Goal: Task Accomplishment & Management: Complete application form

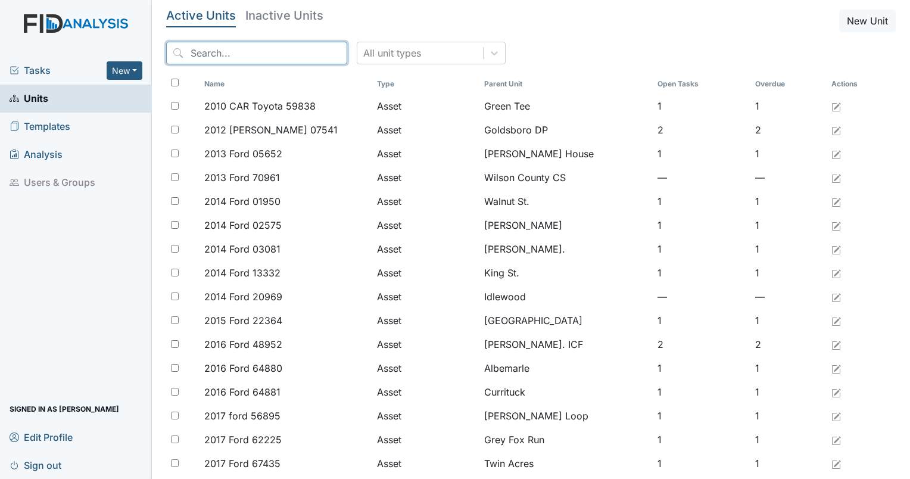
click at [245, 57] on input "search" at bounding box center [256, 53] width 181 height 23
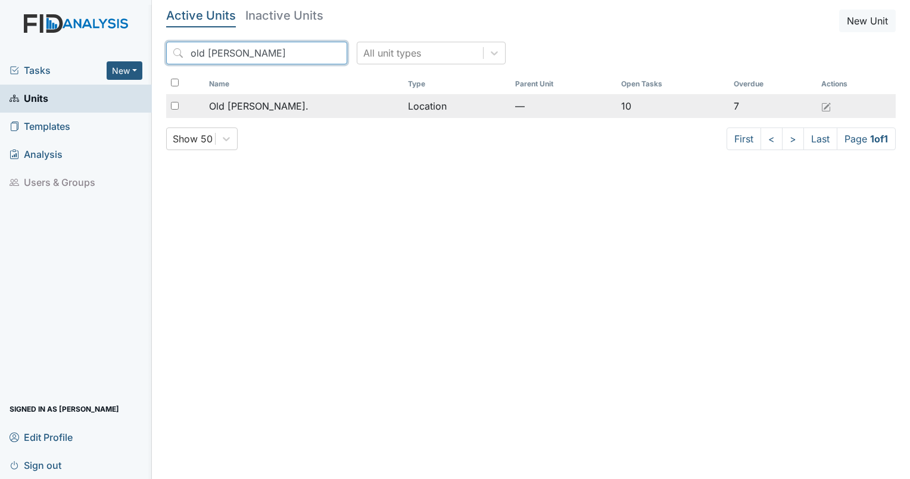
type input "old roper"
click at [252, 107] on span "Old [PERSON_NAME]." at bounding box center [258, 106] width 99 height 14
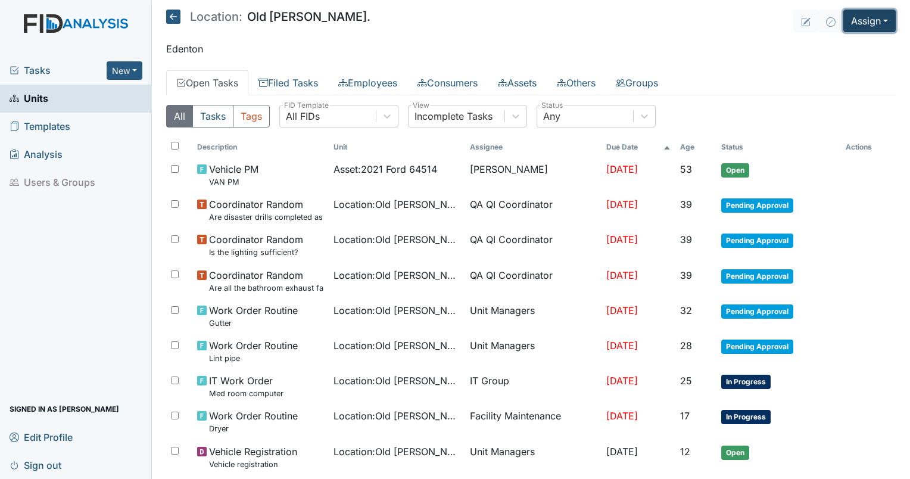
click at [866, 19] on button "Assign" at bounding box center [869, 21] width 52 height 23
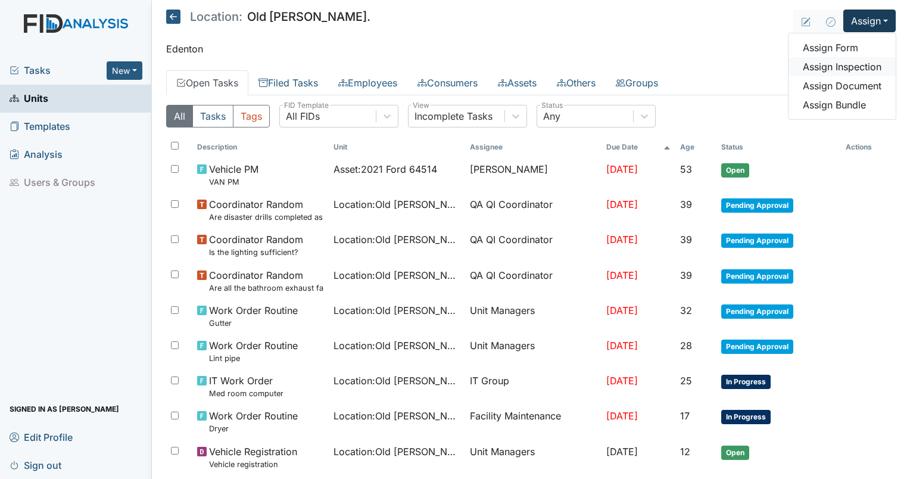
click at [833, 67] on link "Assign Inspection" at bounding box center [841, 66] width 107 height 19
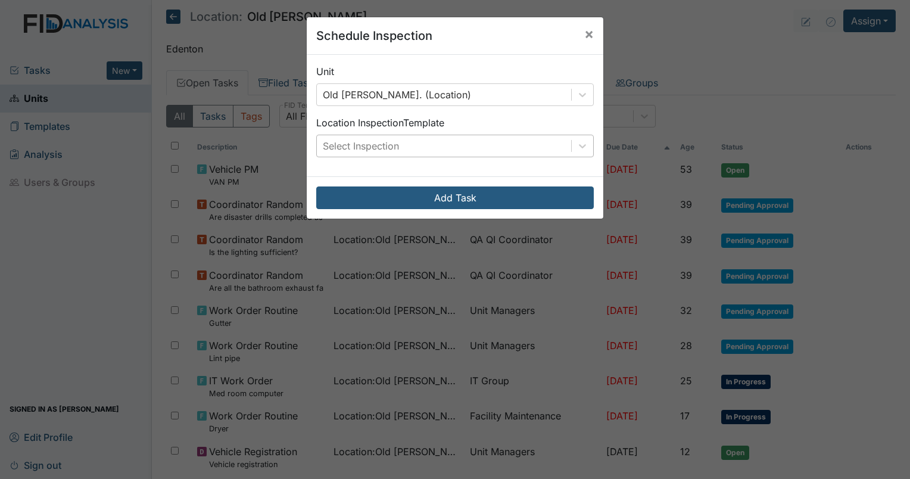
click at [374, 147] on div "Select Inspection" at bounding box center [361, 146] width 76 height 14
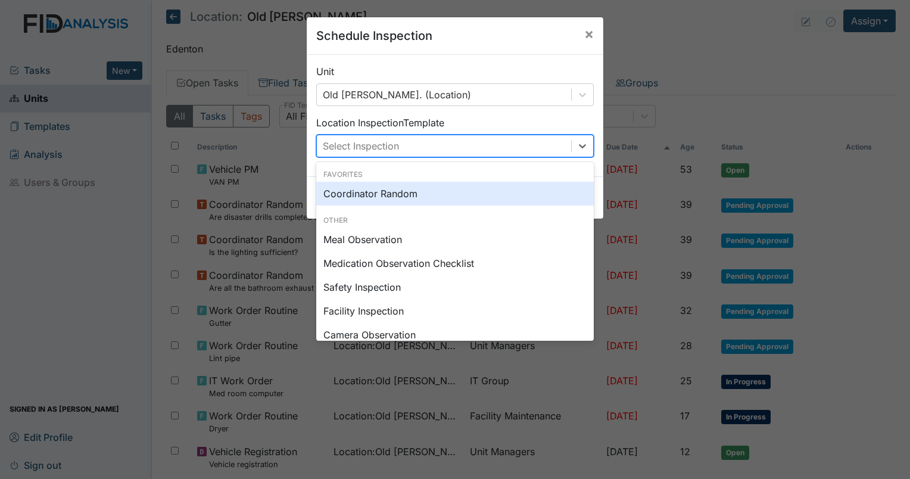
click at [370, 199] on div "Coordinator Random" at bounding box center [454, 194] width 277 height 24
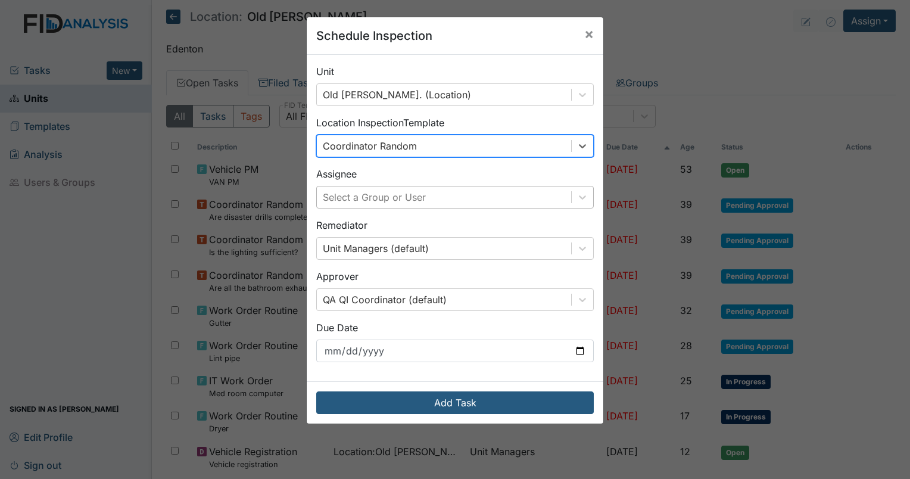
click at [377, 196] on div "Select a Group or User" at bounding box center [374, 197] width 103 height 14
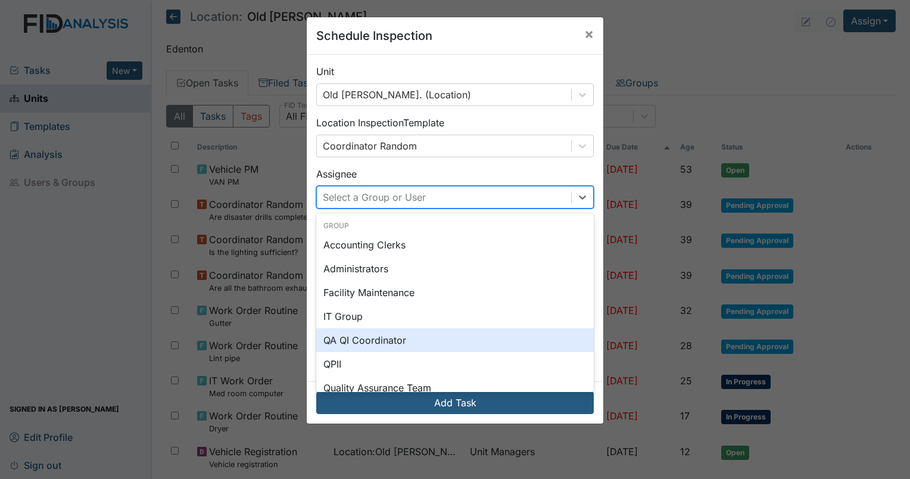
click at [373, 336] on div "QA QI Coordinator" at bounding box center [454, 340] width 277 height 24
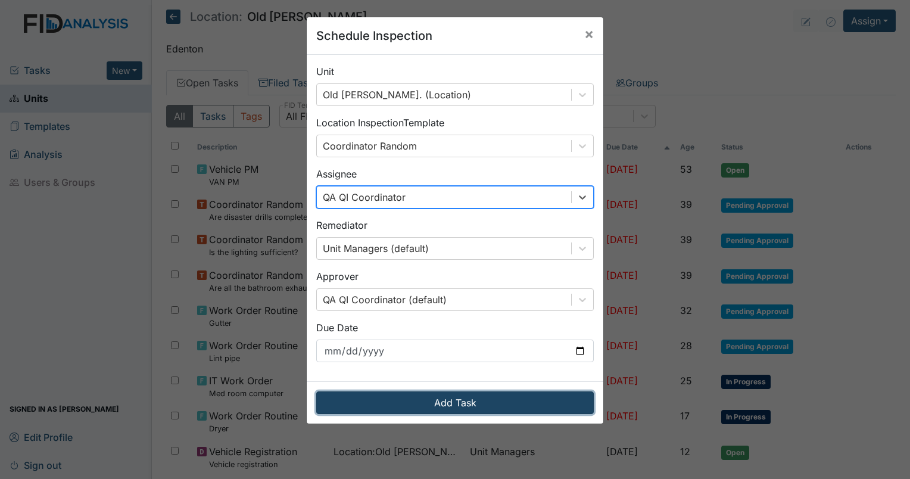
click at [448, 396] on button "Add Task" at bounding box center [454, 402] width 277 height 23
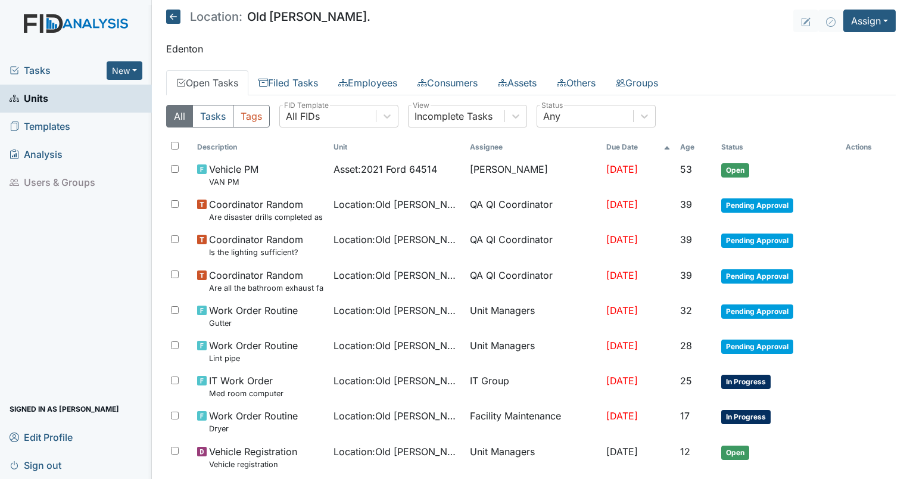
click at [38, 71] on span "Tasks" at bounding box center [58, 70] width 97 height 14
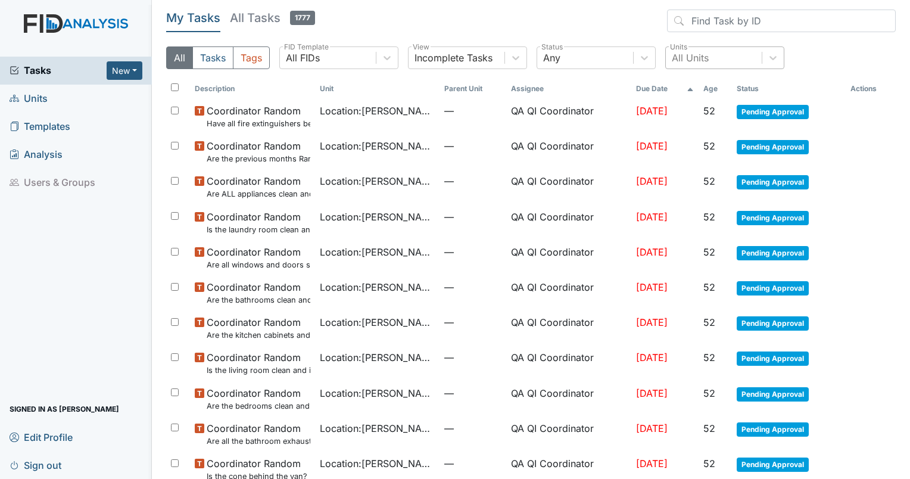
click at [693, 57] on div "All Units" at bounding box center [690, 58] width 37 height 14
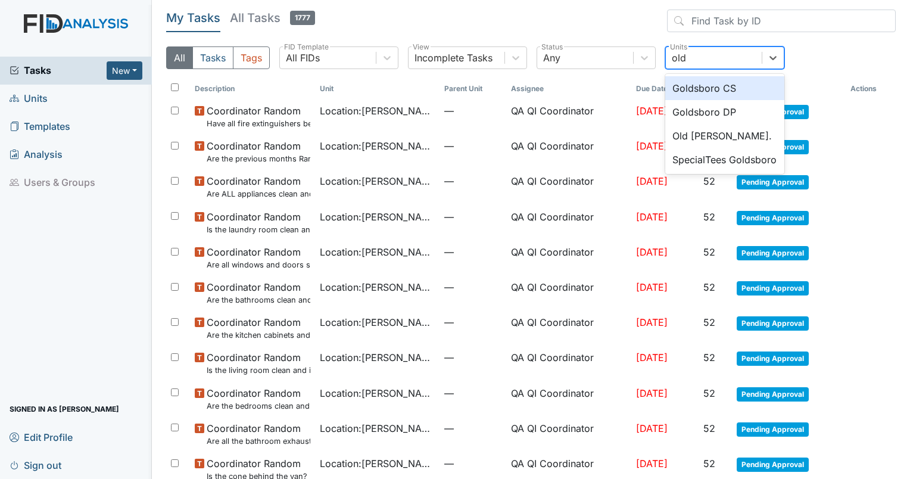
type input "old"
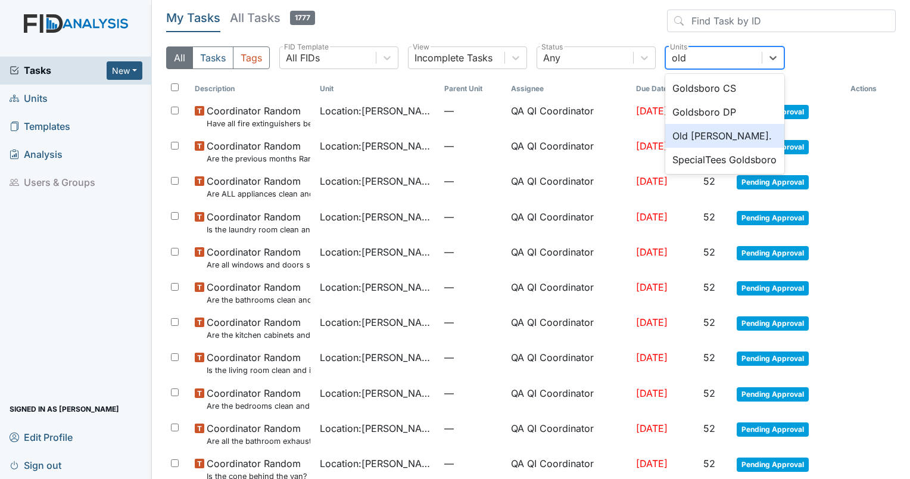
click at [697, 138] on div "Old [PERSON_NAME]." at bounding box center [724, 136] width 119 height 24
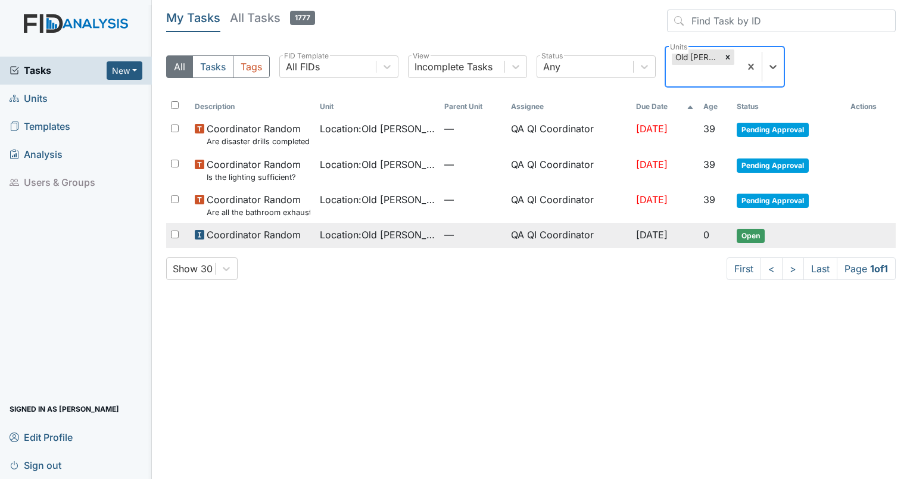
click at [357, 236] on span "Location : Old Roper Rd." at bounding box center [377, 234] width 115 height 14
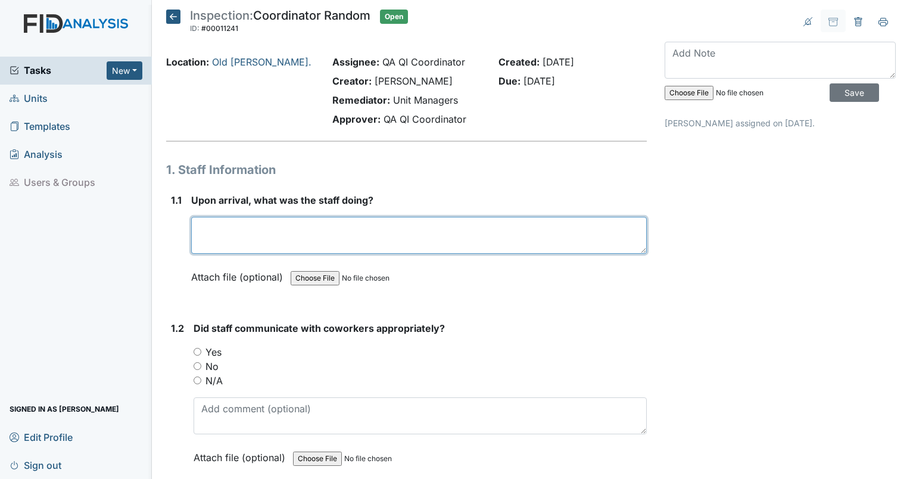
click at [282, 252] on textarea at bounding box center [418, 235] width 455 height 37
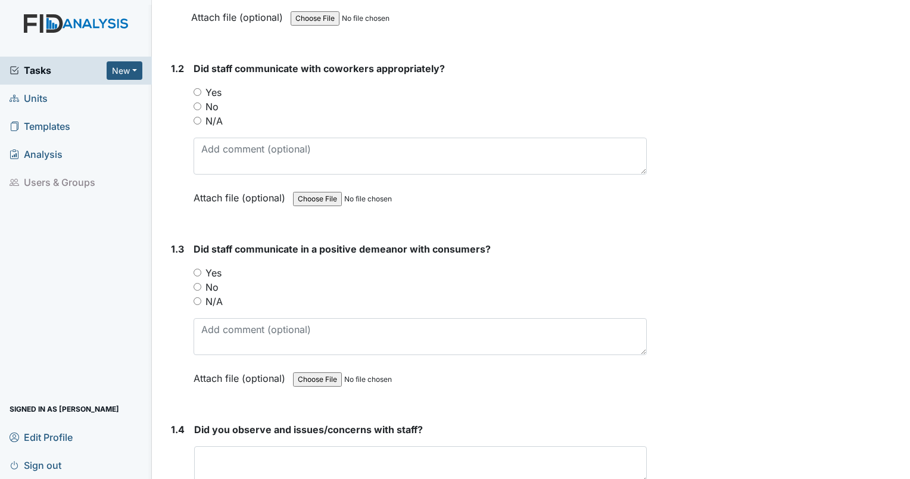
scroll to position [280, 0]
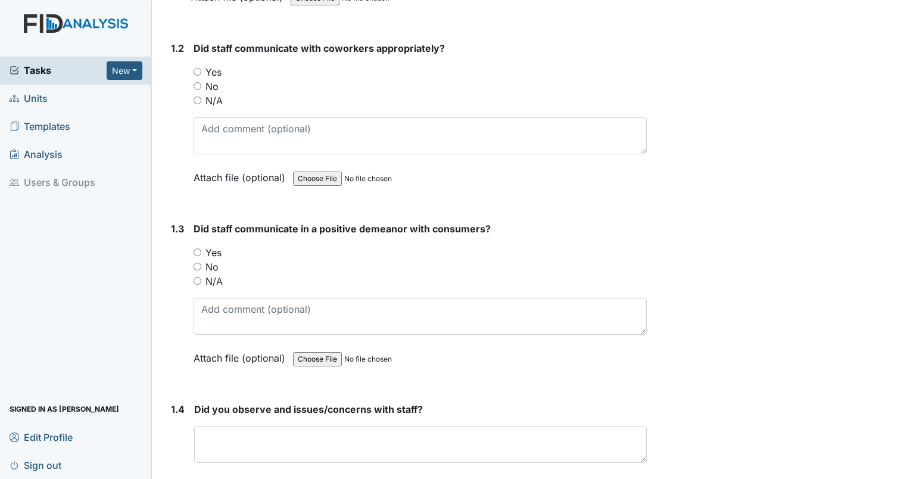
type textarea "house is empty."
click at [195, 99] on input "N/A" at bounding box center [197, 100] width 8 height 8
radio input "true"
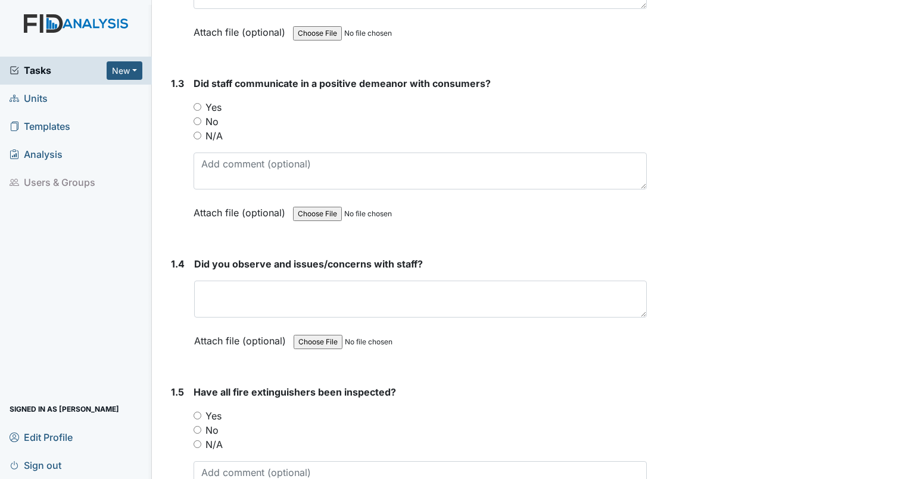
scroll to position [436, 0]
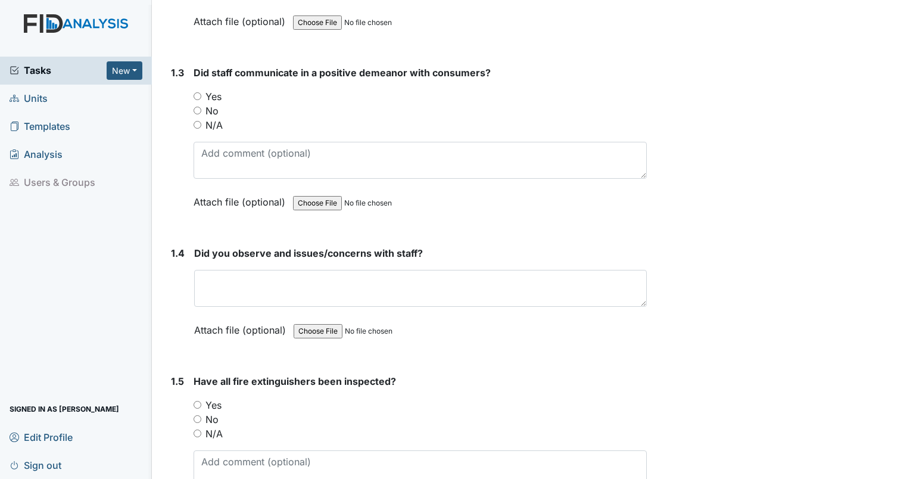
click at [198, 124] on input "N/A" at bounding box center [197, 125] width 8 height 8
radio input "true"
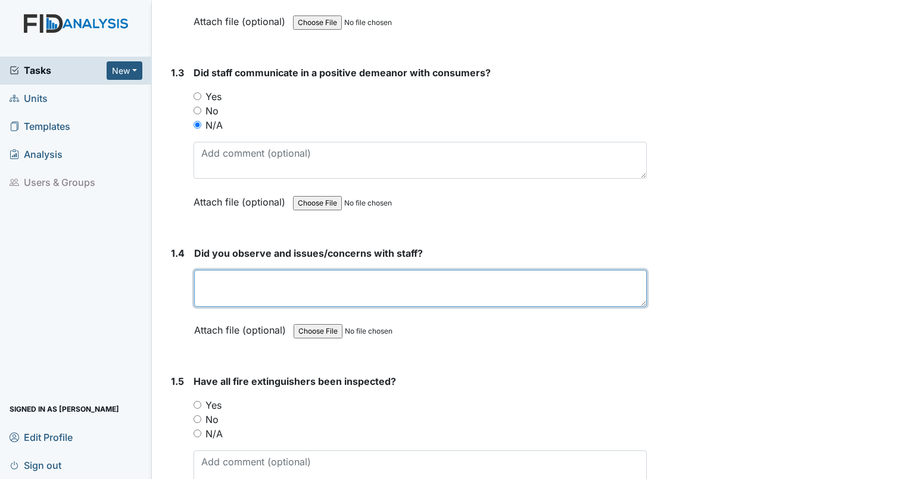
click at [238, 299] on textarea at bounding box center [420, 288] width 452 height 37
type textarea "no"
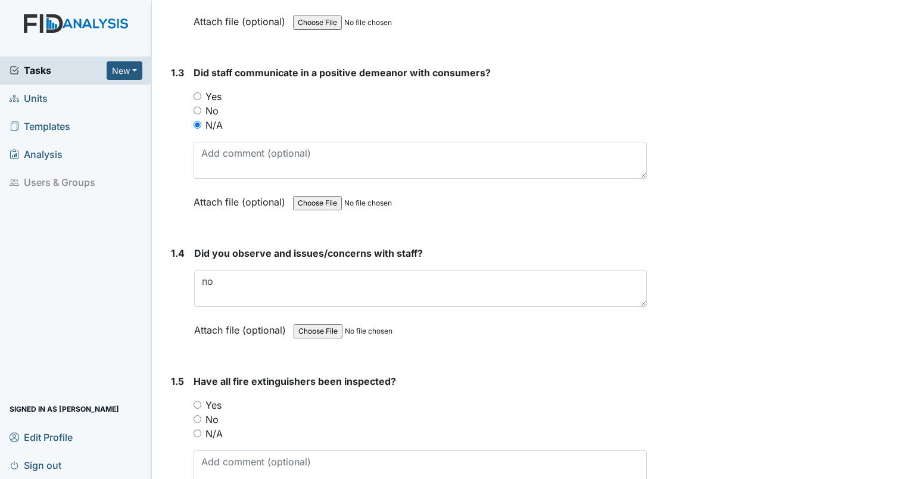
click at [195, 401] on input "Yes" at bounding box center [197, 405] width 8 height 8
radio input "true"
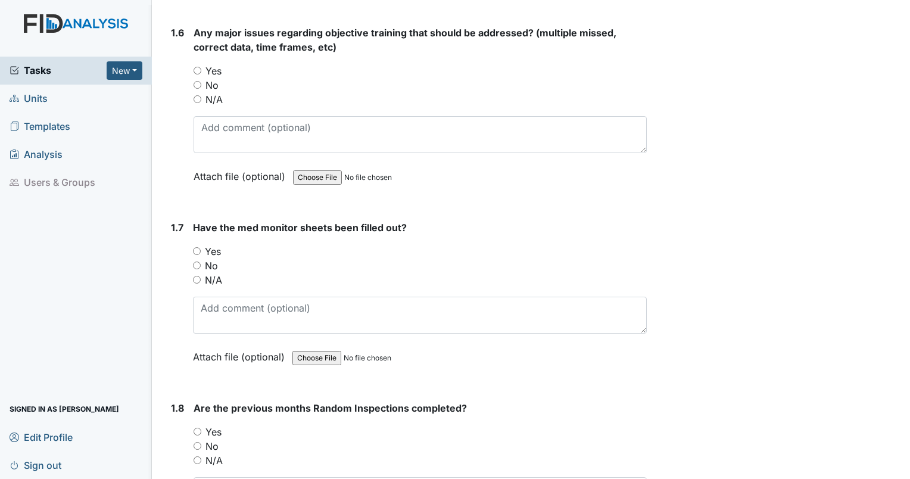
scroll to position [975, 0]
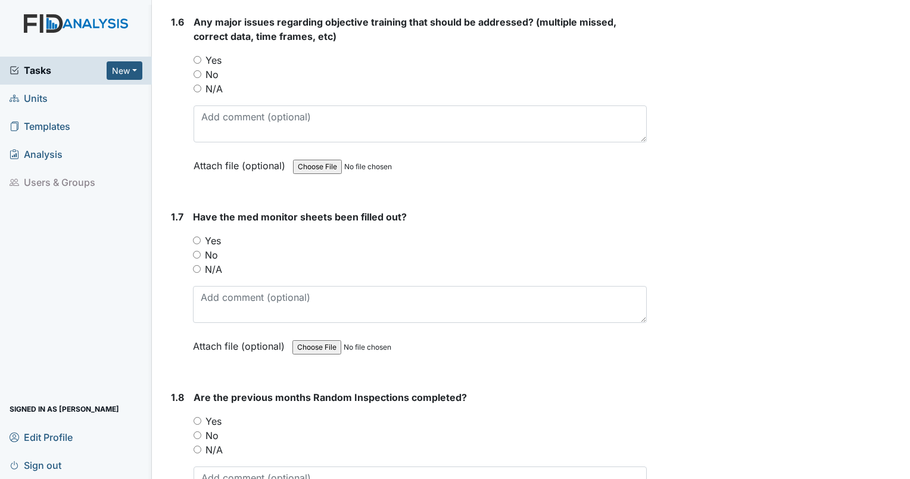
click at [196, 70] on input "No" at bounding box center [197, 74] width 8 height 8
radio input "true"
click at [197, 417] on input "Yes" at bounding box center [197, 421] width 8 height 8
radio input "true"
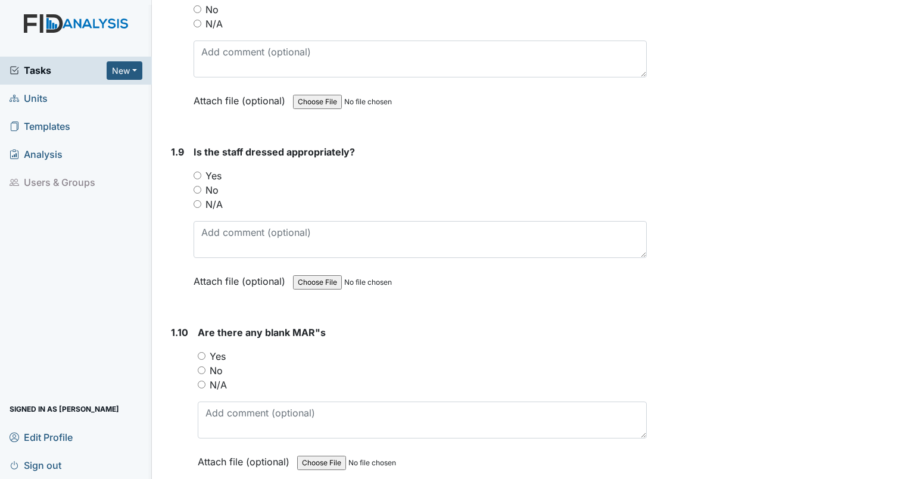
scroll to position [1411, 0]
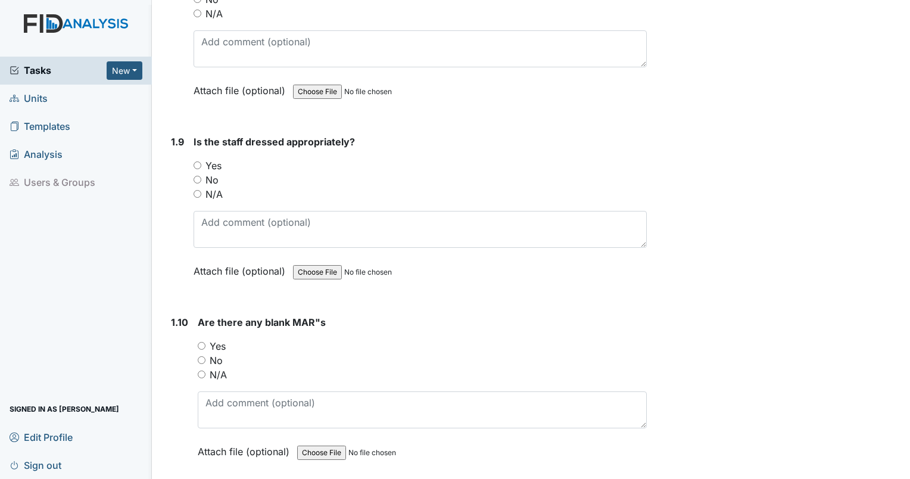
click at [198, 190] on input "N/A" at bounding box center [197, 194] width 8 height 8
radio input "true"
click at [199, 342] on input "Yes" at bounding box center [202, 346] width 8 height 8
radio input "true"
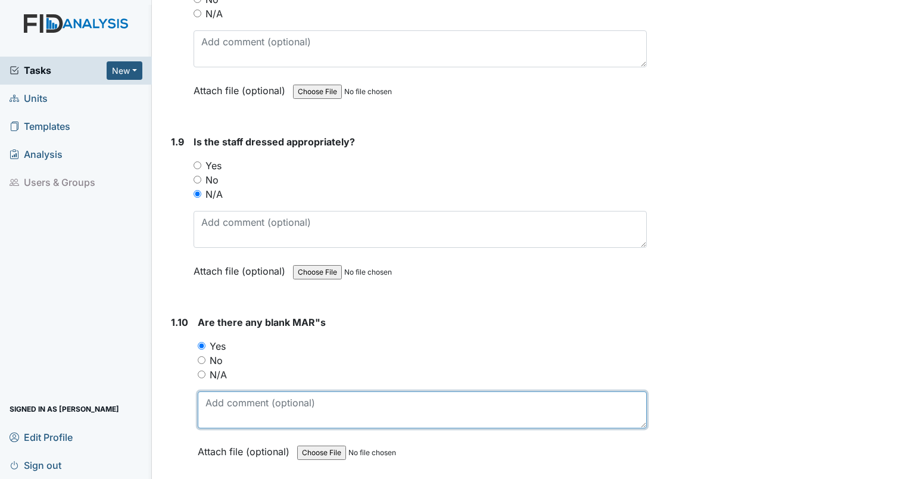
click at [212, 398] on textarea at bounding box center [422, 409] width 449 height 37
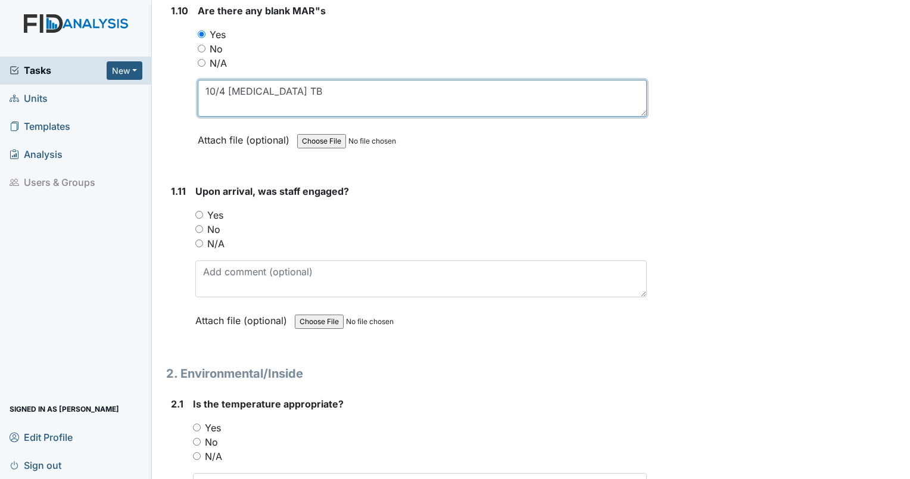
scroll to position [1743, 0]
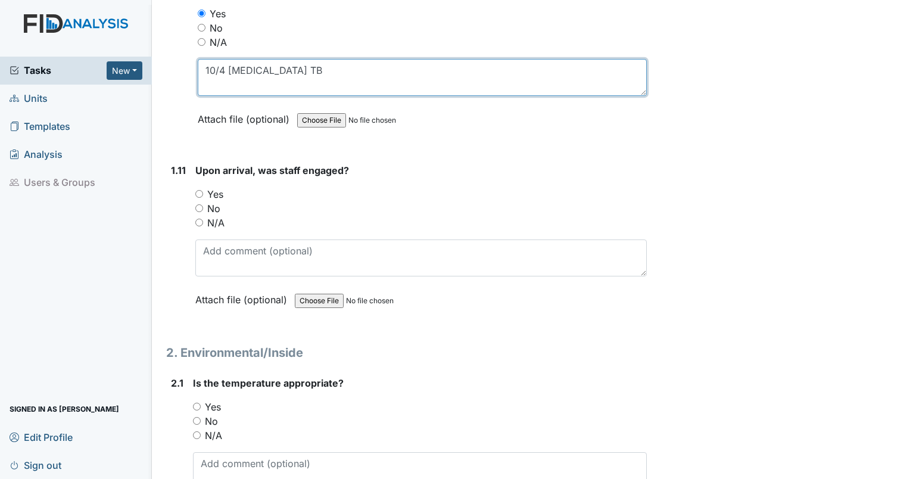
type textarea "10/4 humalog TB"
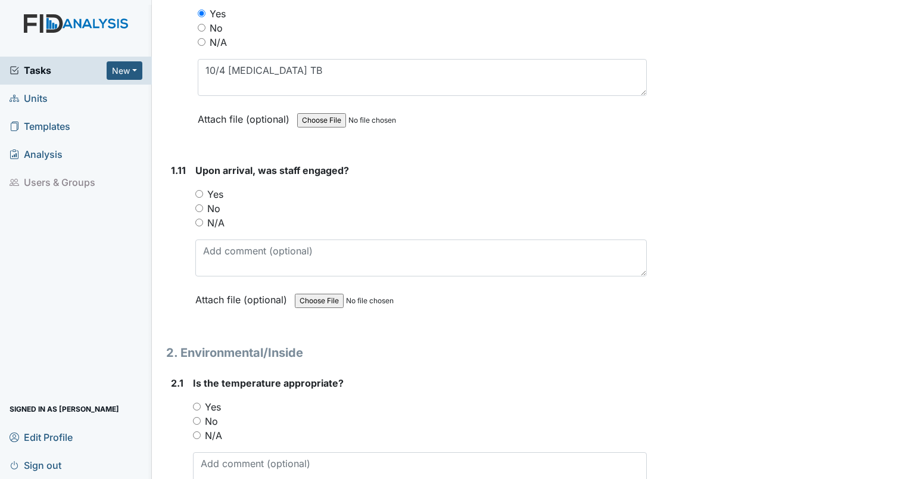
click at [198, 218] on input "N/A" at bounding box center [199, 222] width 8 height 8
radio input "true"
click at [195, 402] on input "Yes" at bounding box center [197, 406] width 8 height 8
radio input "true"
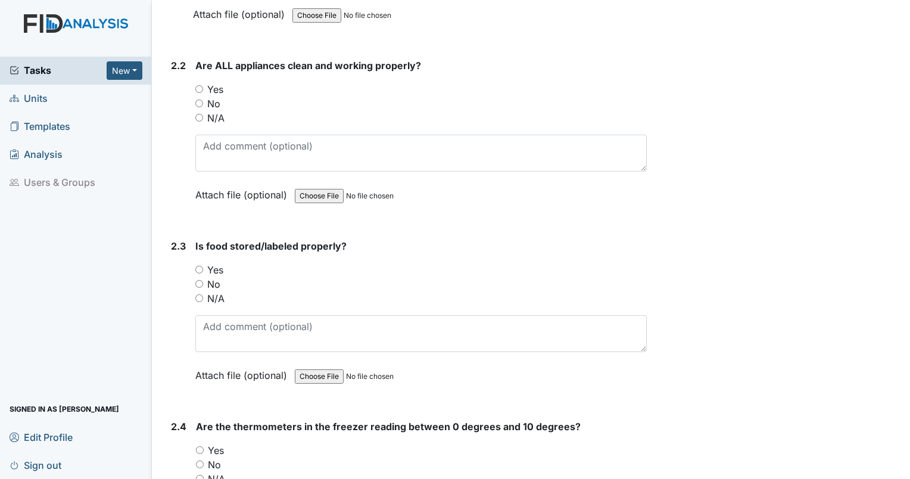
scroll to position [2262, 0]
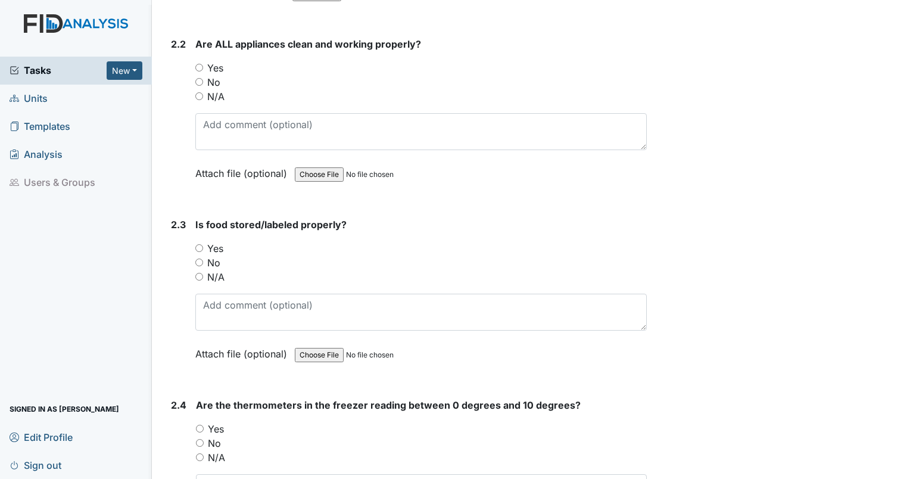
click at [199, 64] on input "Yes" at bounding box center [199, 68] width 8 height 8
radio input "true"
click at [199, 258] on input "No" at bounding box center [199, 262] width 8 height 8
radio input "true"
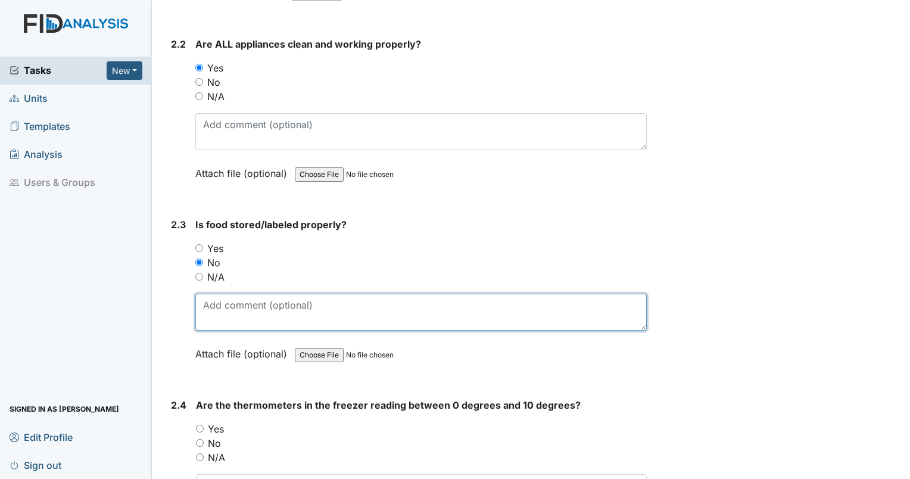
click at [217, 298] on textarea at bounding box center [420, 311] width 451 height 37
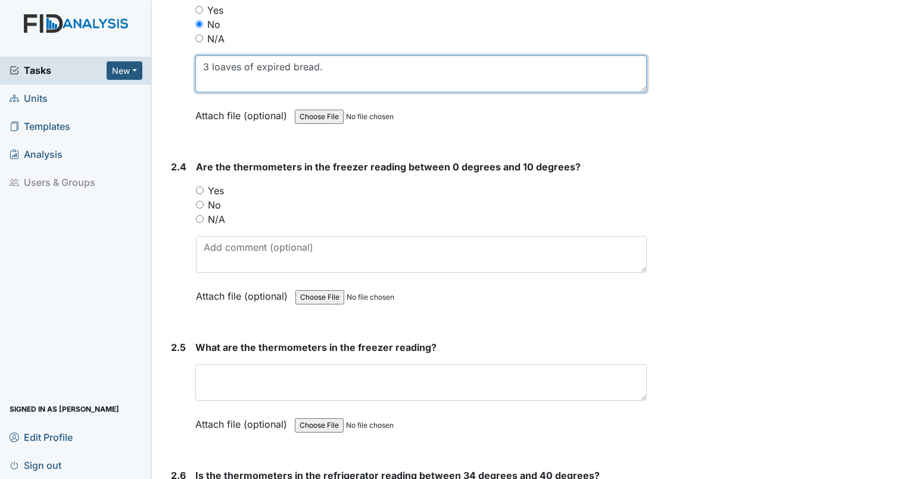
scroll to position [2522, 0]
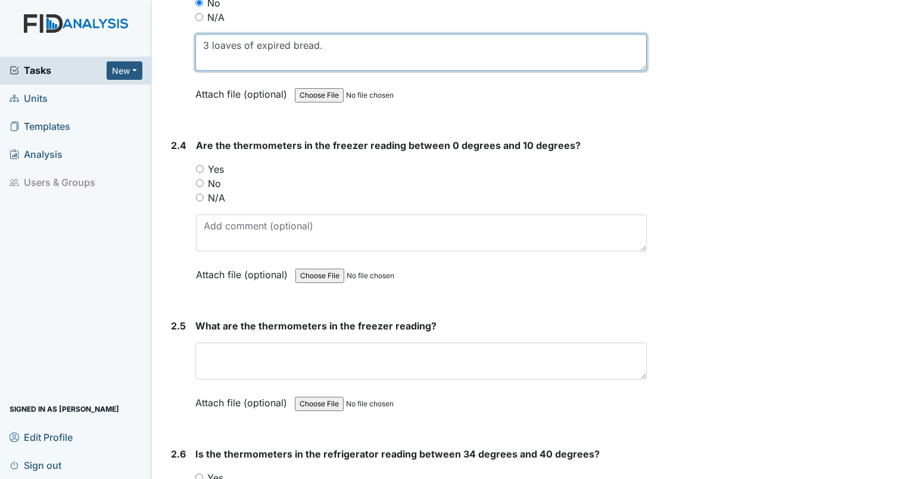
type textarea "3 loaves of expired bread."
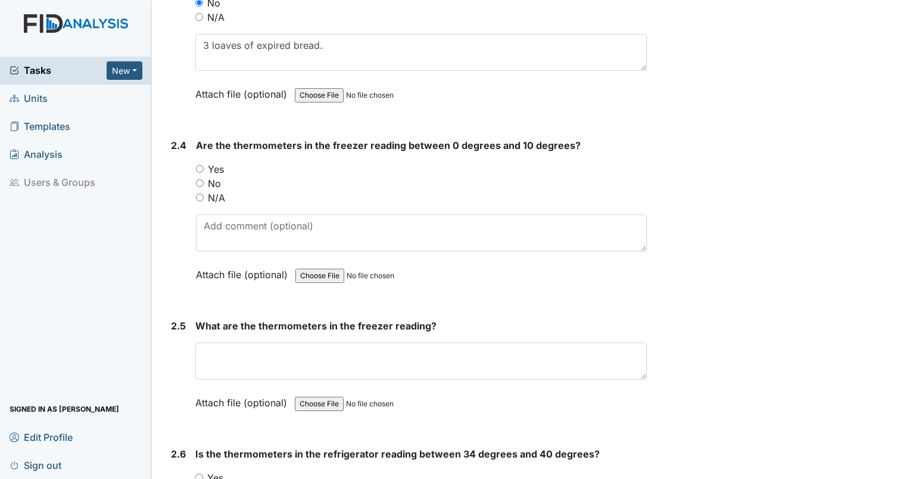
click at [200, 165] on input "Yes" at bounding box center [200, 169] width 8 height 8
radio input "true"
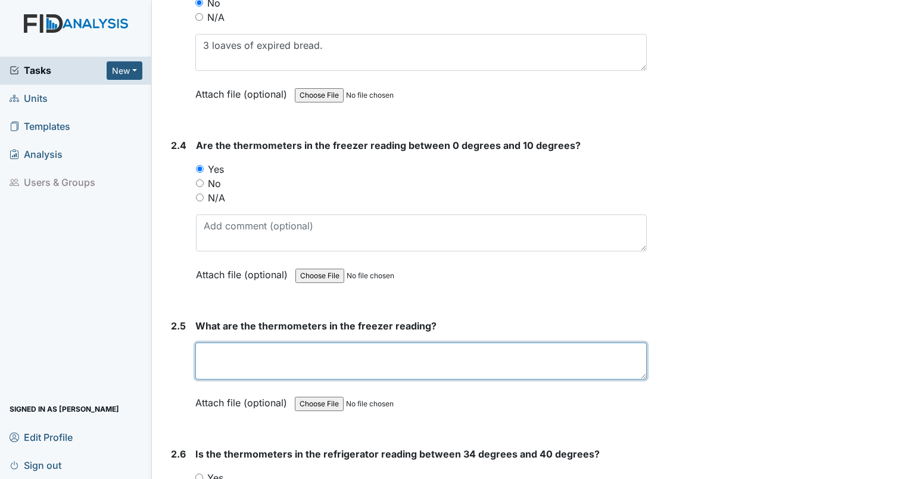
click at [227, 342] on textarea at bounding box center [420, 360] width 451 height 37
type textarea "0"
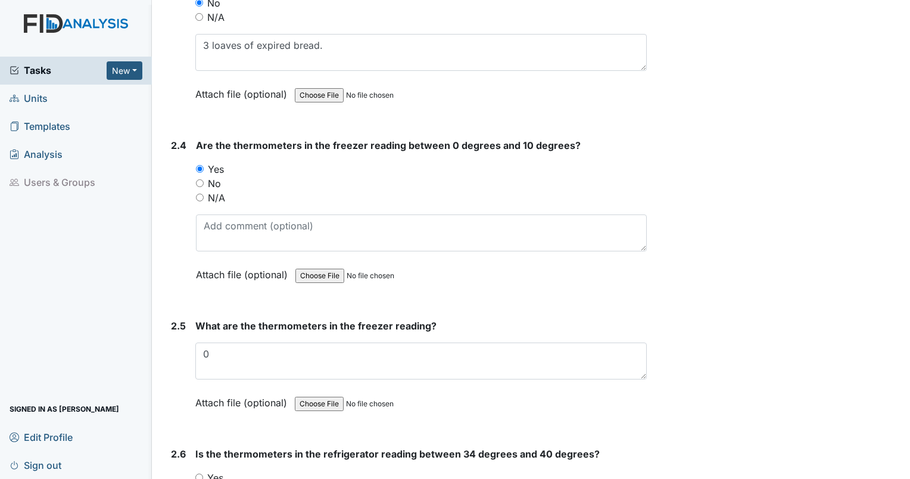
click at [199, 473] on input "Yes" at bounding box center [199, 477] width 8 height 8
radio input "true"
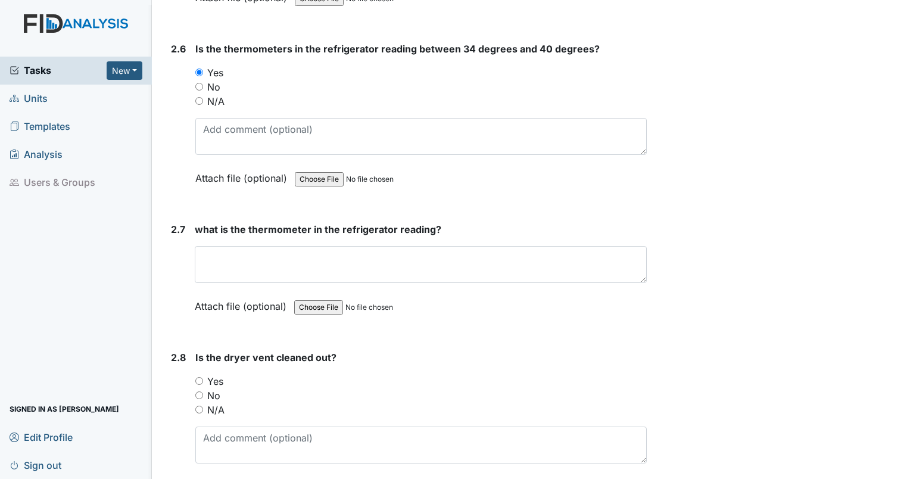
scroll to position [2978, 0]
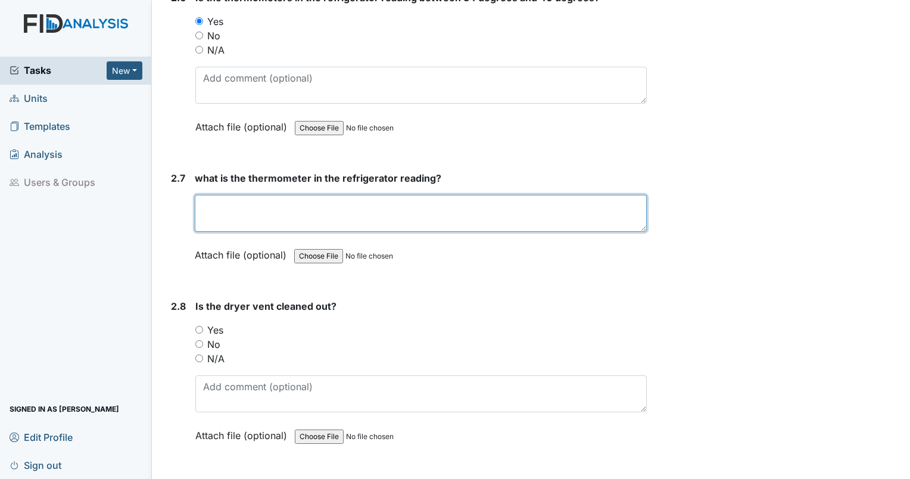
click at [330, 200] on textarea at bounding box center [421, 213] width 452 height 37
type textarea "37"
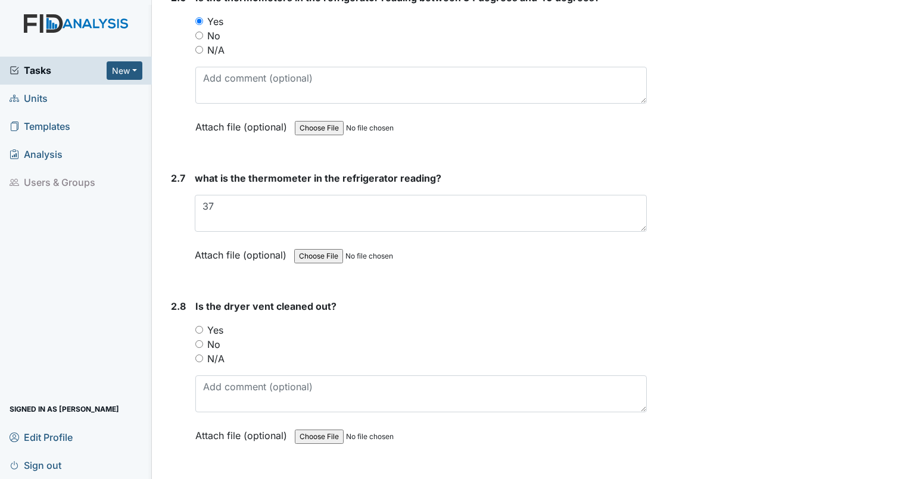
click at [198, 323] on div "Yes" at bounding box center [420, 330] width 451 height 14
click at [193, 316] on div "2.8 Is the dryer vent cleaned out? You must select one of the below options. Ye…" at bounding box center [406, 379] width 480 height 161
click at [198, 326] on input "Yes" at bounding box center [199, 330] width 8 height 8
radio input "true"
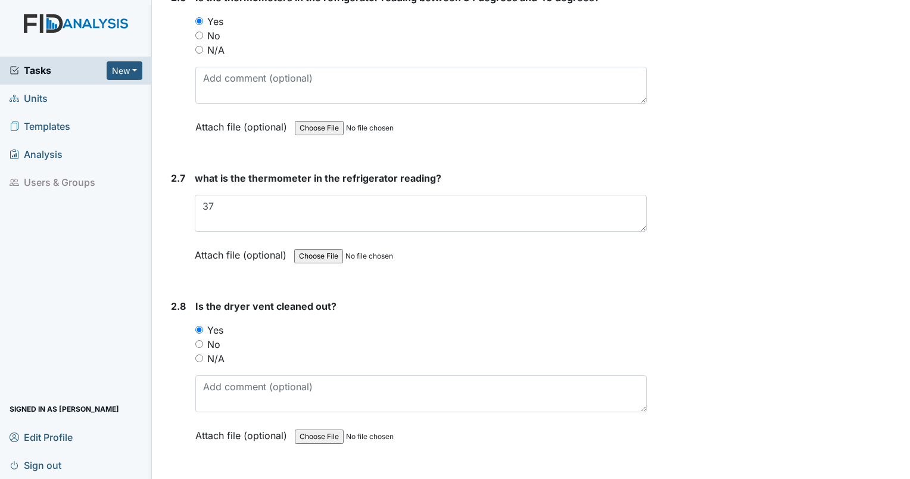
click at [198, 326] on input "Yes" at bounding box center [199, 330] width 8 height 8
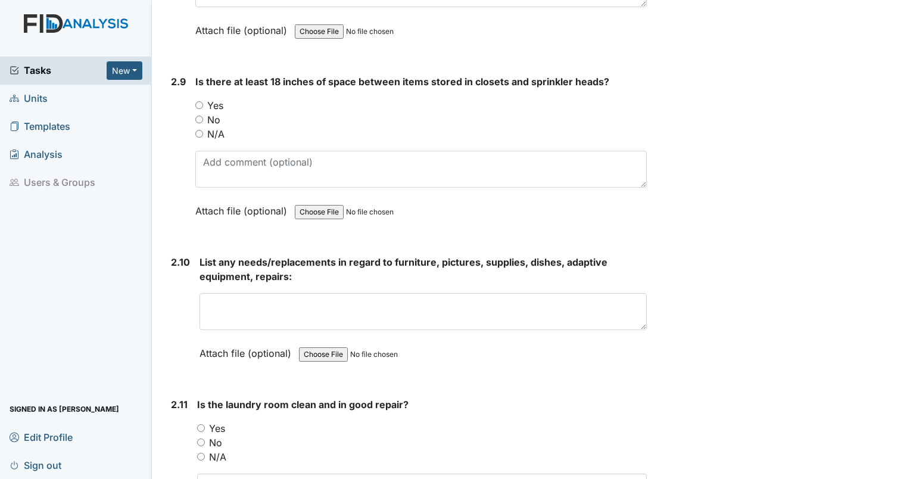
scroll to position [3424, 0]
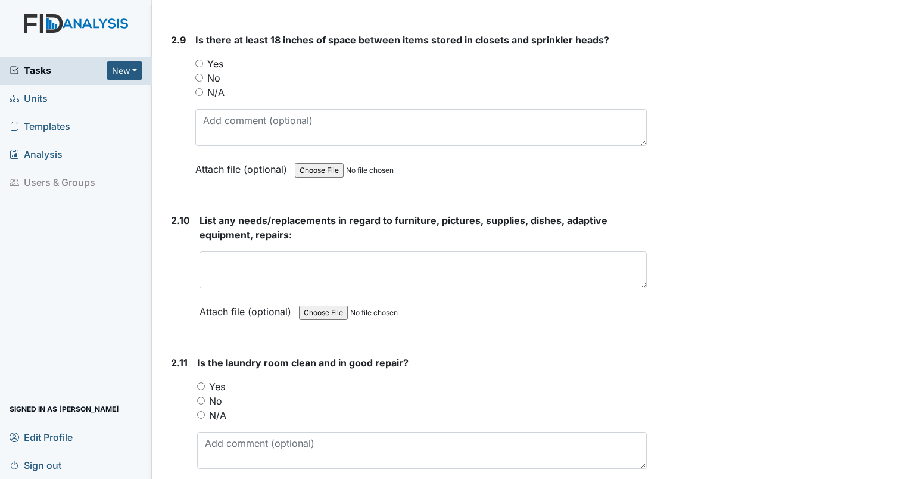
click at [200, 60] on input "Yes" at bounding box center [199, 64] width 8 height 8
radio input "true"
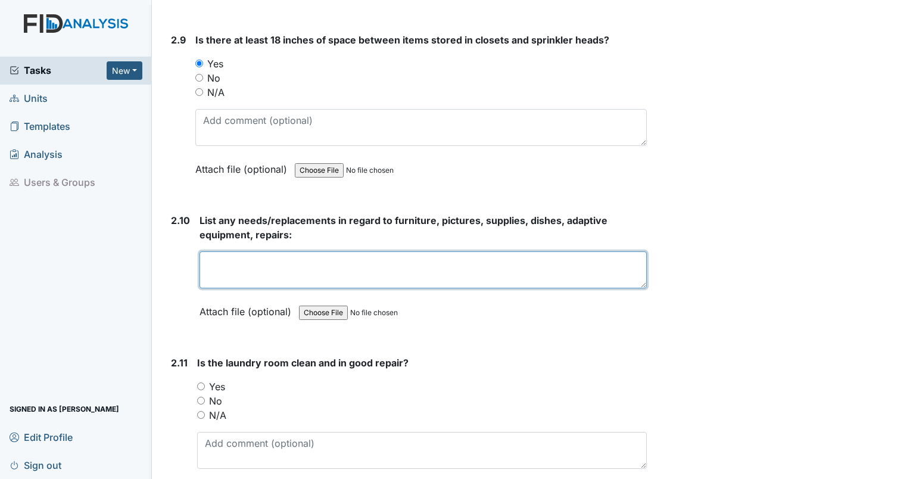
click at [234, 260] on textarea at bounding box center [422, 269] width 447 height 37
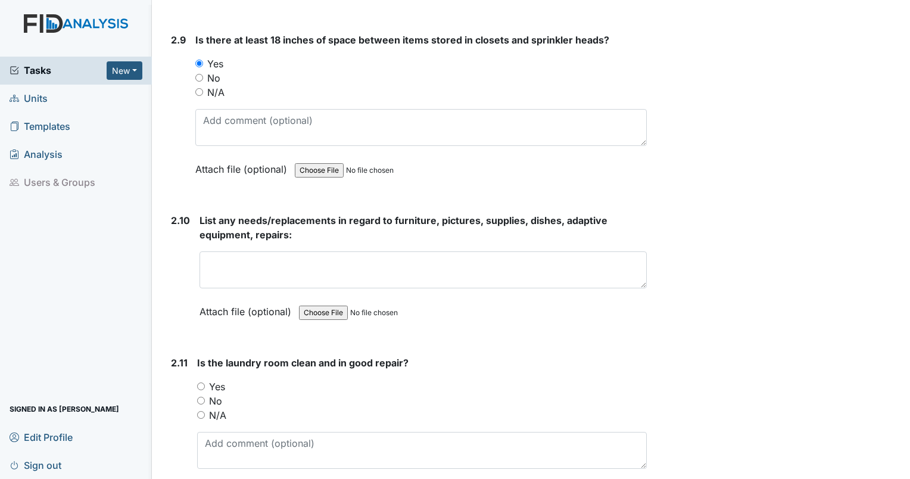
click at [198, 382] on input "Yes" at bounding box center [201, 386] width 8 height 8
radio input "true"
click at [198, 382] on input "Yes" at bounding box center [201, 386] width 8 height 8
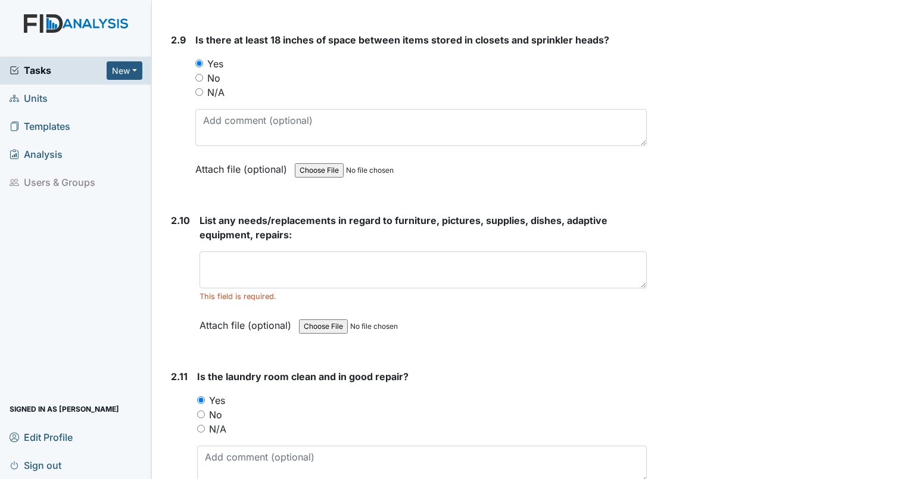
click at [465, 291] on div "This field is required." at bounding box center [422, 296] width 447 height 11
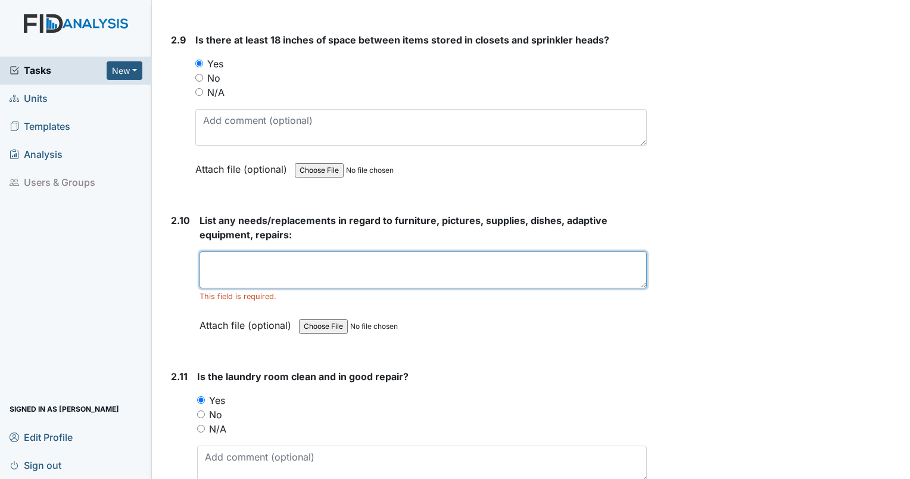
click at [426, 269] on textarea at bounding box center [422, 269] width 447 height 37
type textarea "n"
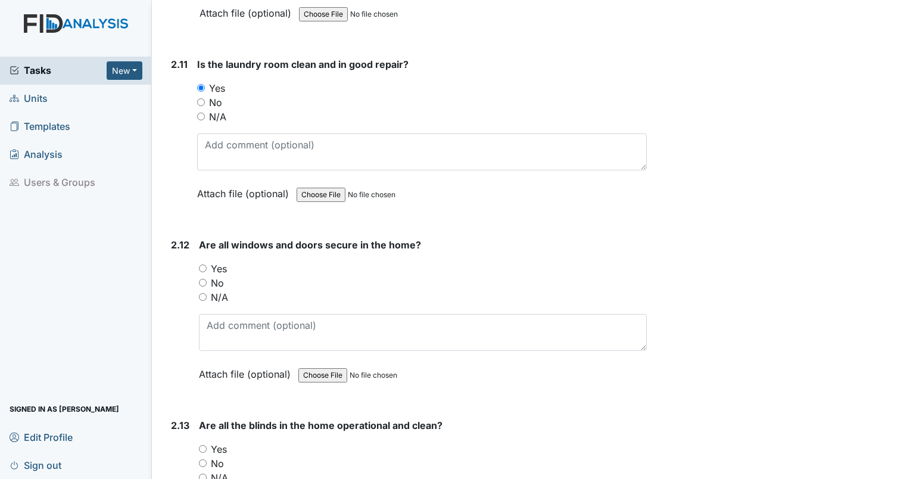
scroll to position [3788, 0]
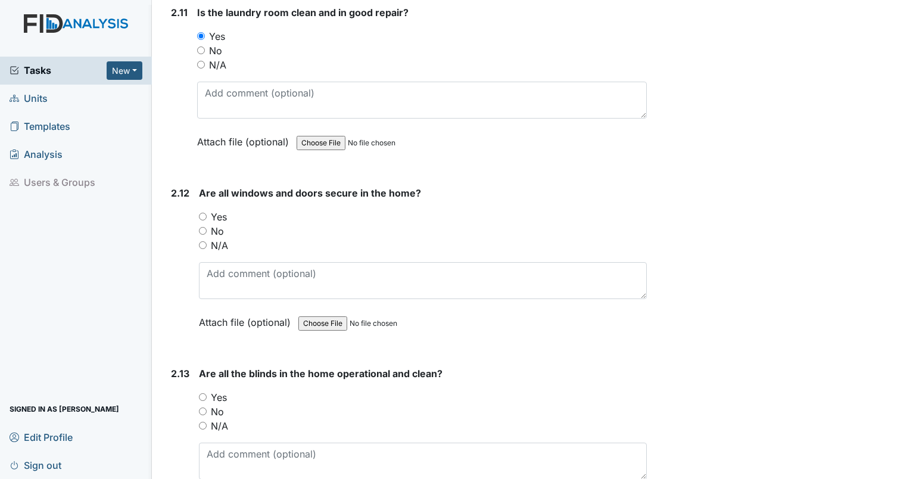
type textarea "shrub near HVAC outside needs to be cut back."
click at [202, 213] on input "Yes" at bounding box center [203, 217] width 8 height 8
radio input "true"
click at [200, 393] on input "Yes" at bounding box center [203, 397] width 8 height 8
radio input "true"
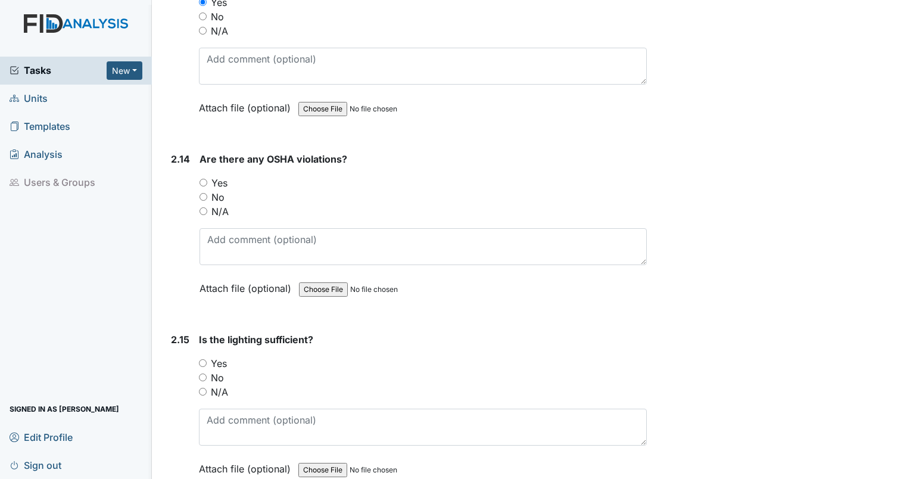
scroll to position [4235, 0]
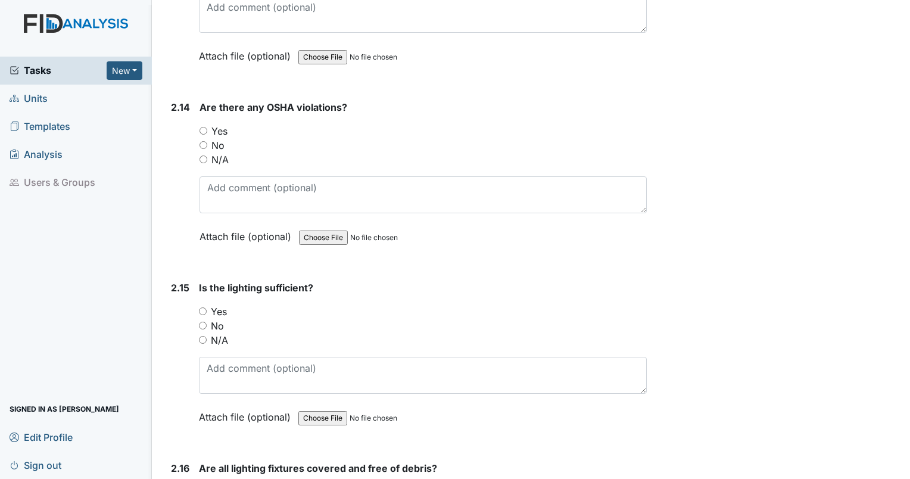
click at [207, 141] on input "No" at bounding box center [203, 145] width 8 height 8
radio input "true"
click at [203, 307] on input "Yes" at bounding box center [203, 311] width 8 height 8
radio input "true"
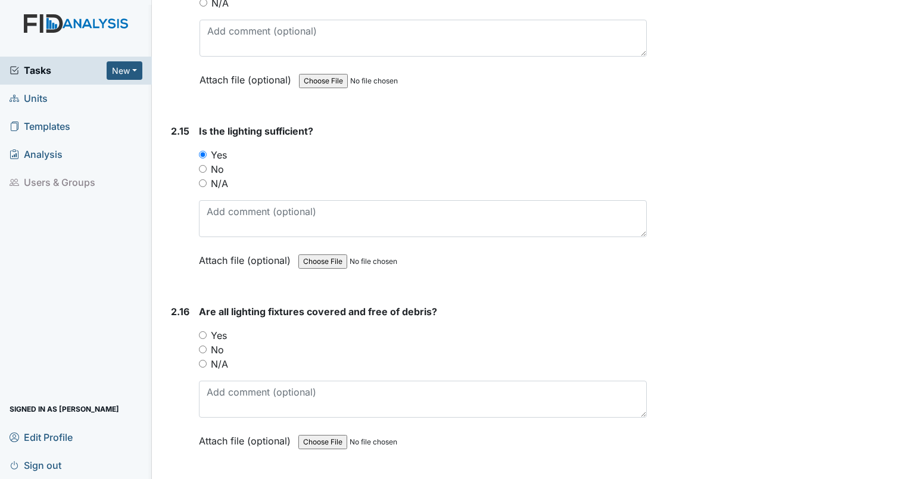
scroll to position [4432, 0]
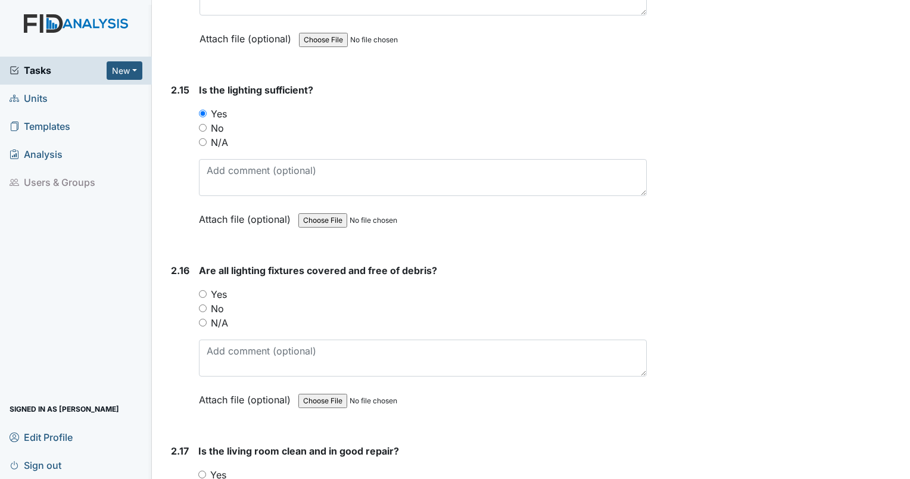
click at [205, 304] on input "No" at bounding box center [203, 308] width 8 height 8
radio input "true"
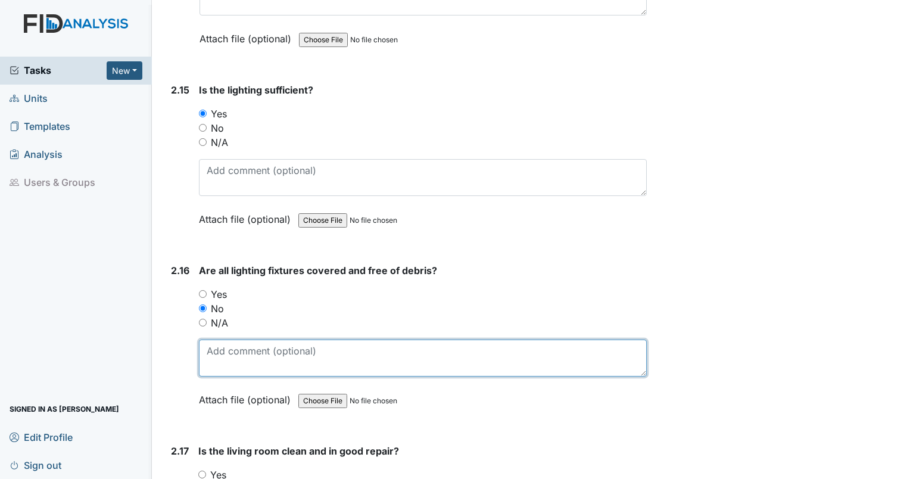
click at [223, 343] on textarea at bounding box center [423, 357] width 448 height 37
type textarea "porch light cover dirty"
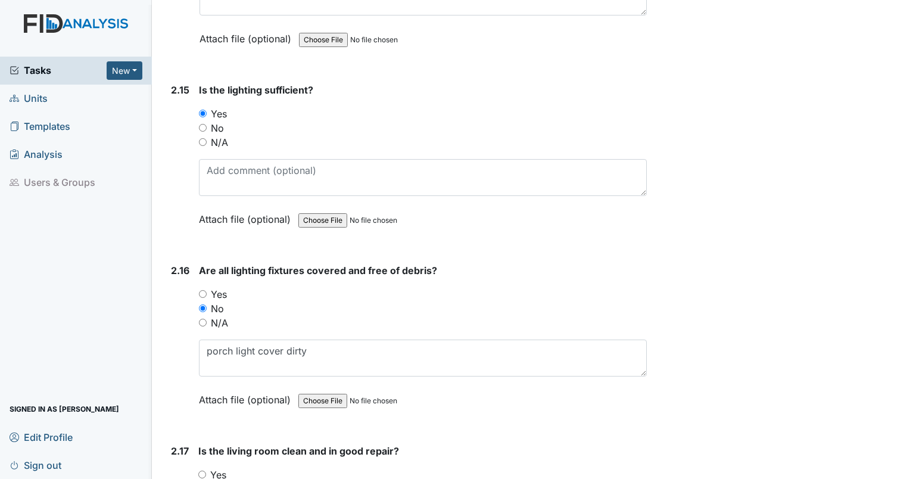
click at [199, 470] on input "Yes" at bounding box center [202, 474] width 8 height 8
radio input "true"
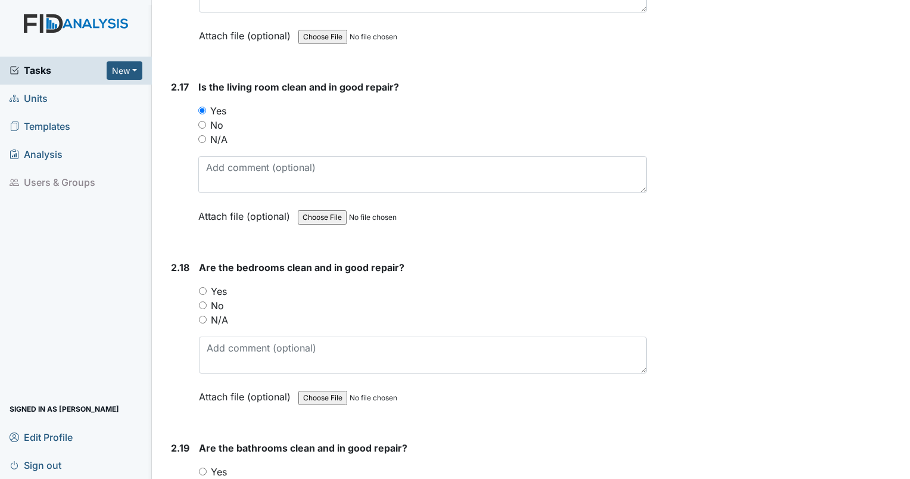
scroll to position [4827, 0]
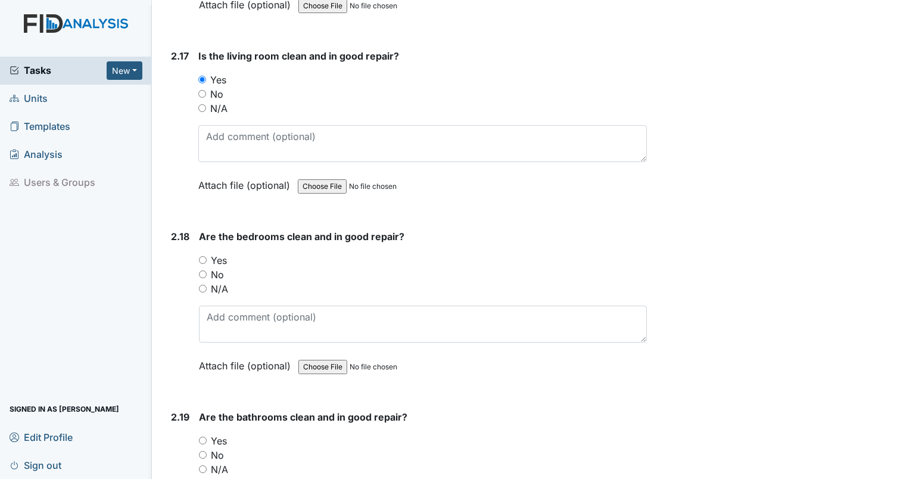
click at [197, 243] on div "2.18 Are the bedrooms clean and in good repair? You must select one of the belo…" at bounding box center [406, 309] width 480 height 161
click at [202, 256] on input "Yes" at bounding box center [203, 260] width 8 height 8
radio input "true"
click at [211, 433] on label "Yes" at bounding box center [219, 440] width 16 height 14
click at [207, 436] on input "Yes" at bounding box center [203, 440] width 8 height 8
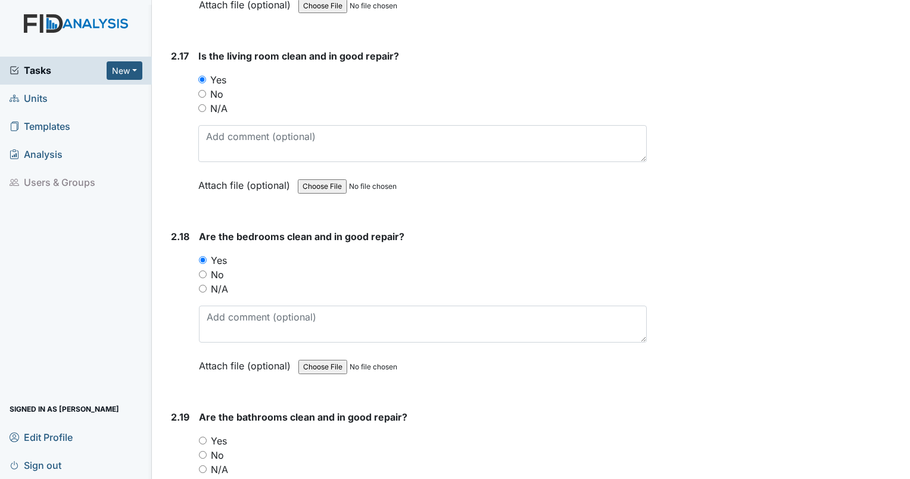
radio input "true"
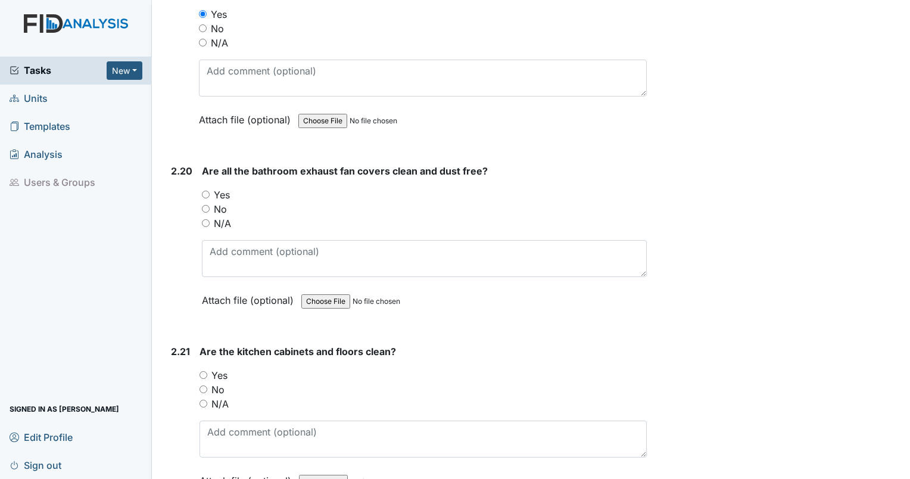
scroll to position [5264, 0]
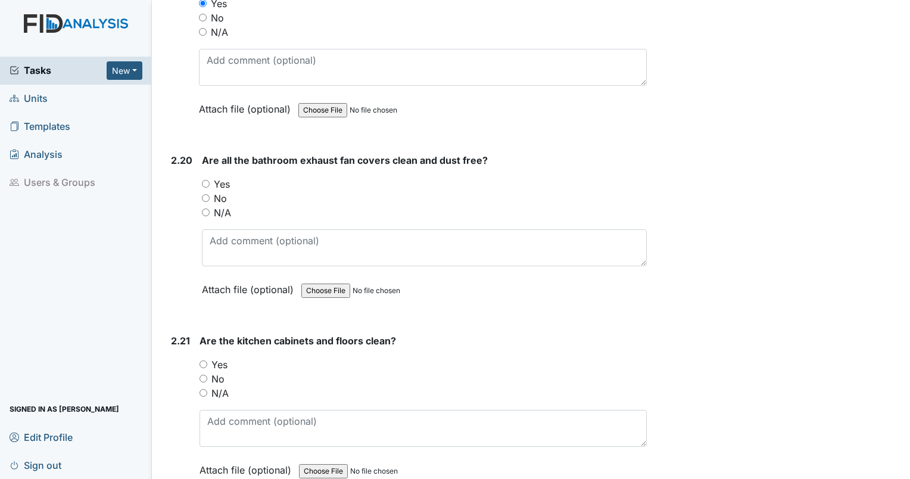
click at [208, 180] on input "Yes" at bounding box center [206, 184] width 8 height 8
radio input "true"
click at [202, 360] on input "Yes" at bounding box center [203, 364] width 8 height 8
radio input "true"
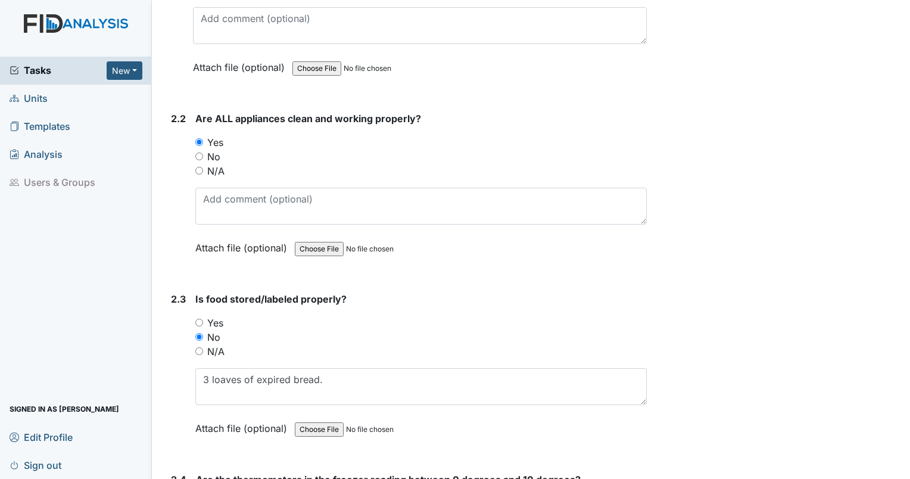
scroll to position [2156, 0]
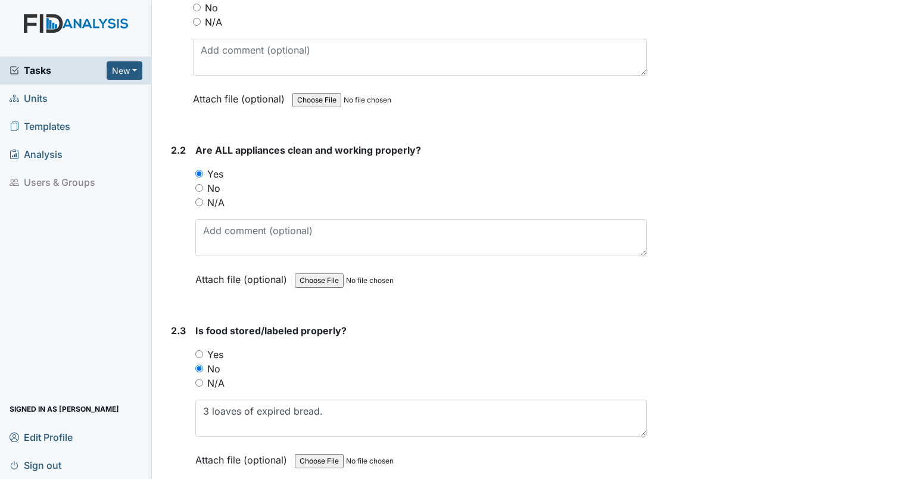
click at [197, 184] on input "No" at bounding box center [199, 188] width 8 height 8
radio input "true"
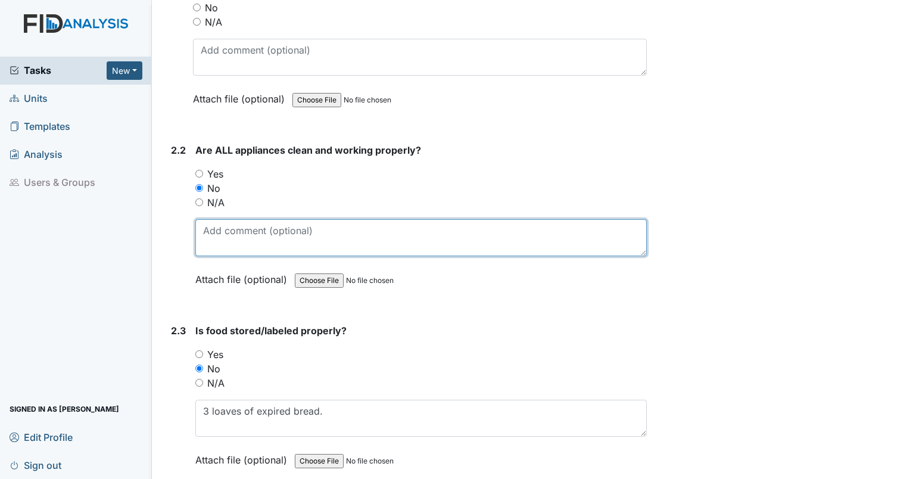
click at [230, 229] on textarea at bounding box center [420, 237] width 451 height 37
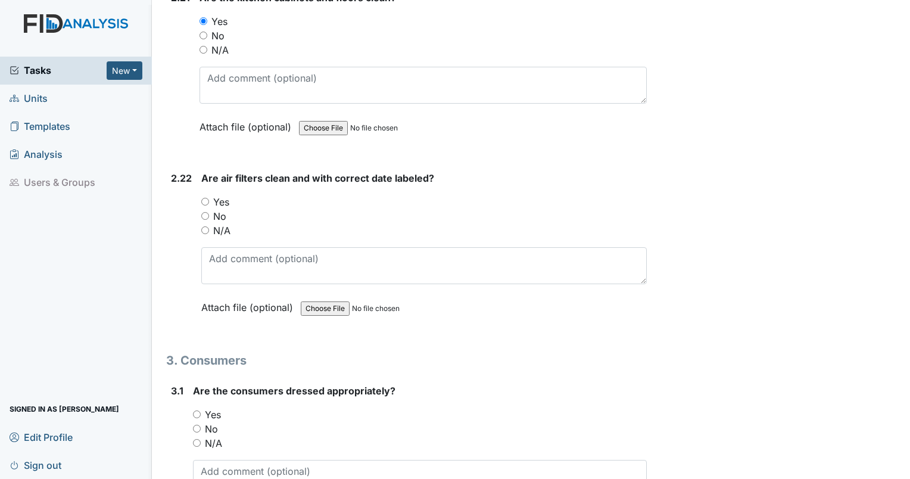
scroll to position [5648, 0]
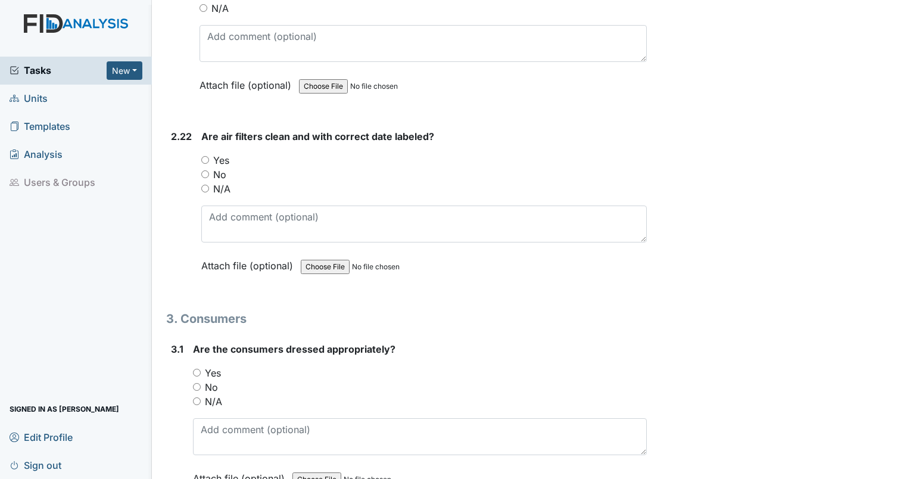
type textarea "light above stove has dead bugs stuck to it."
click at [202, 156] on input "Yes" at bounding box center [205, 160] width 8 height 8
radio input "true"
click at [197, 397] on input "N/A" at bounding box center [197, 401] width 8 height 8
radio input "true"
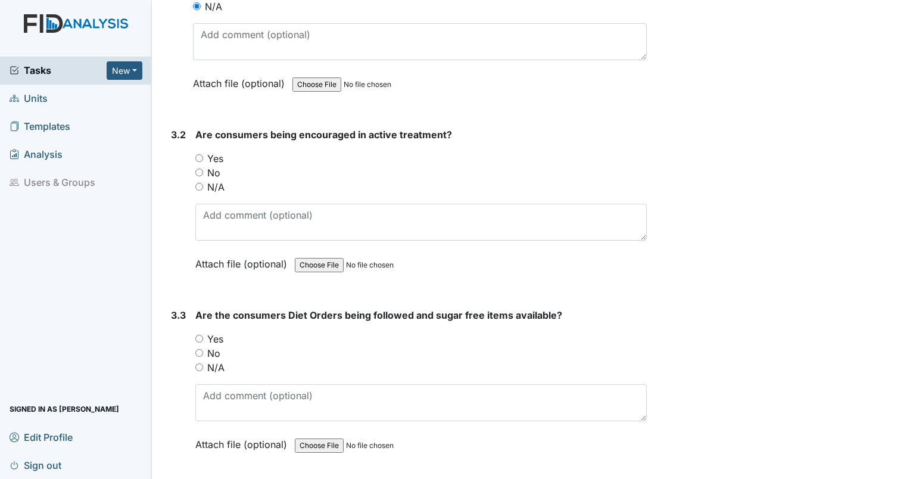
scroll to position [5991, 0]
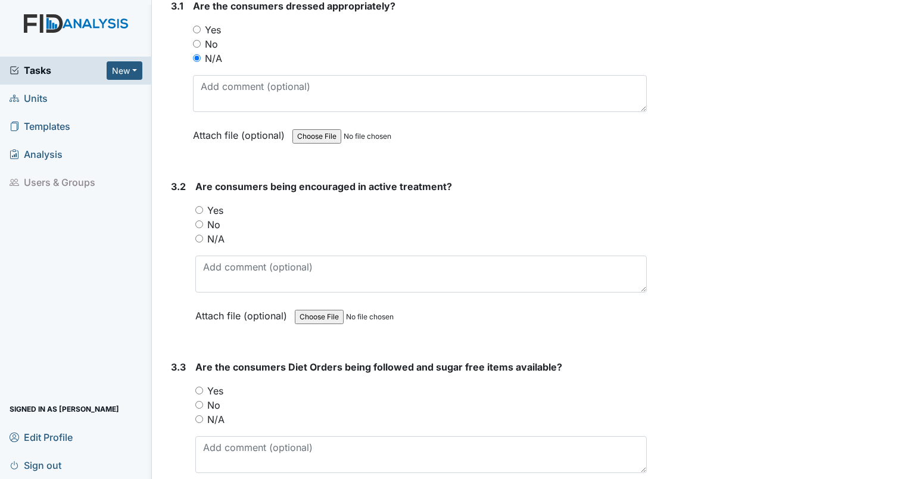
click at [198, 235] on input "N/A" at bounding box center [199, 239] width 8 height 8
radio input "true"
click at [199, 415] on input "N/A" at bounding box center [199, 419] width 8 height 8
radio input "true"
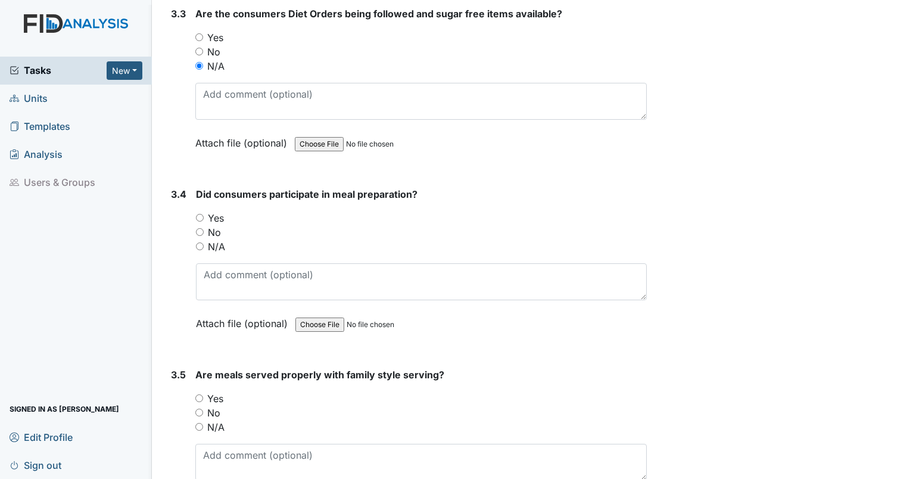
scroll to position [6334, 0]
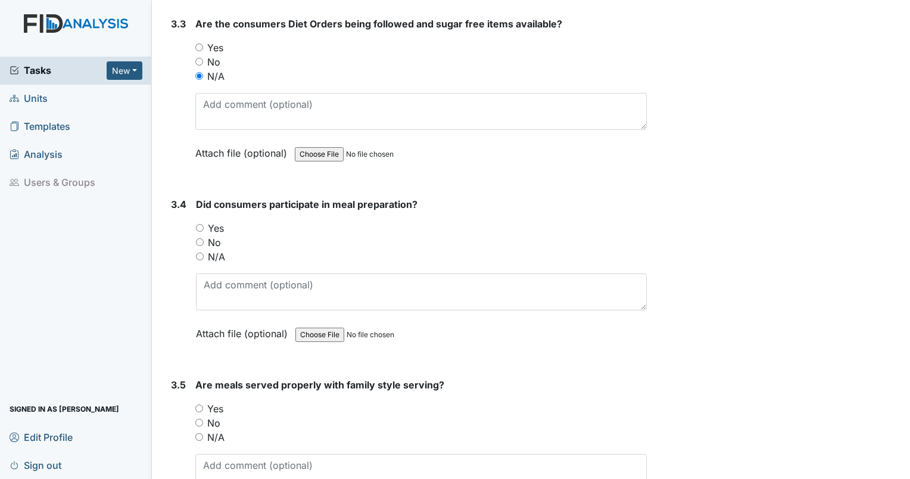
click at [198, 252] on input "N/A" at bounding box center [200, 256] width 8 height 8
radio input "true"
click at [198, 433] on input "N/A" at bounding box center [199, 437] width 8 height 8
radio input "true"
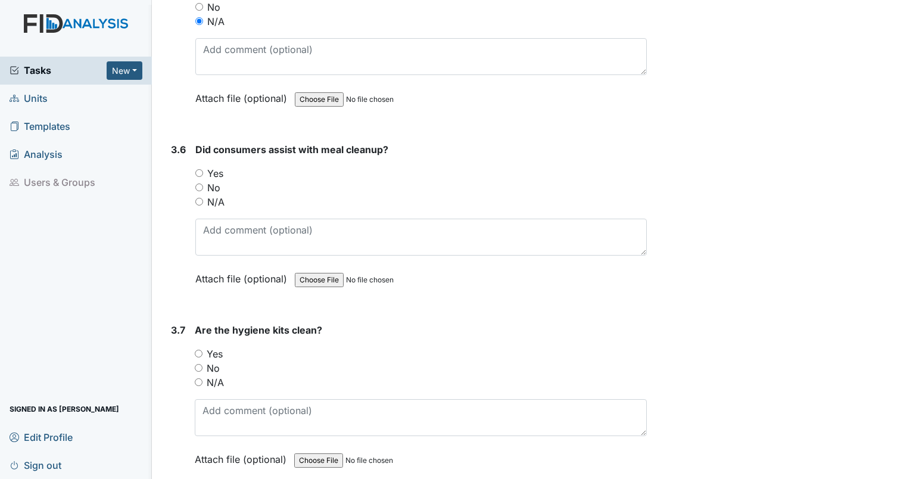
scroll to position [6781, 0]
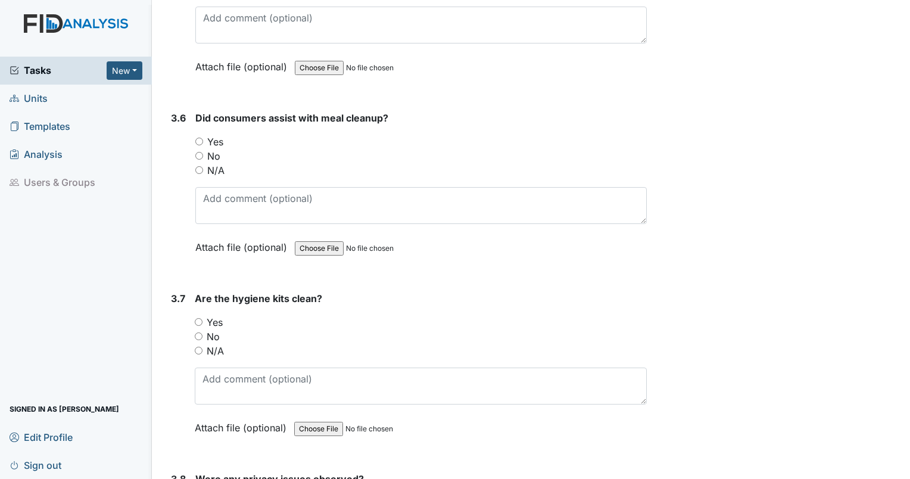
click at [200, 166] on input "N/A" at bounding box center [199, 170] width 8 height 8
radio input "true"
click at [198, 318] on input "Yes" at bounding box center [199, 322] width 8 height 8
radio input "true"
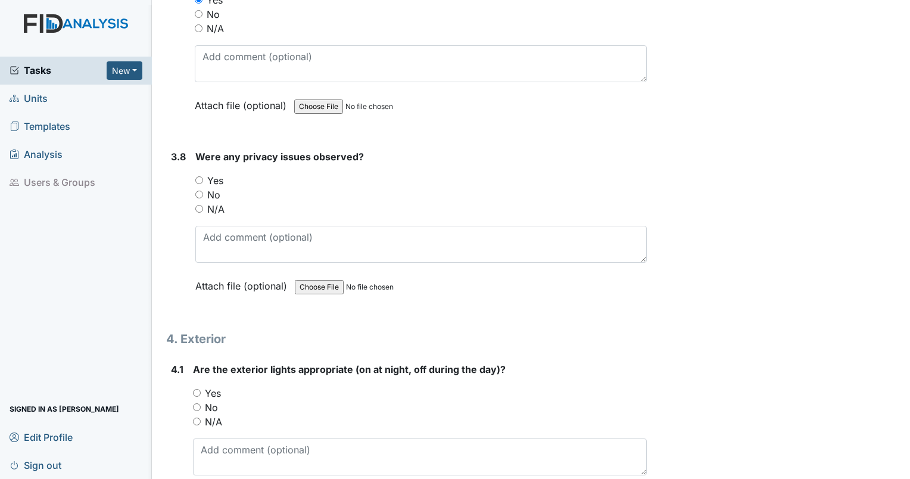
scroll to position [7114, 0]
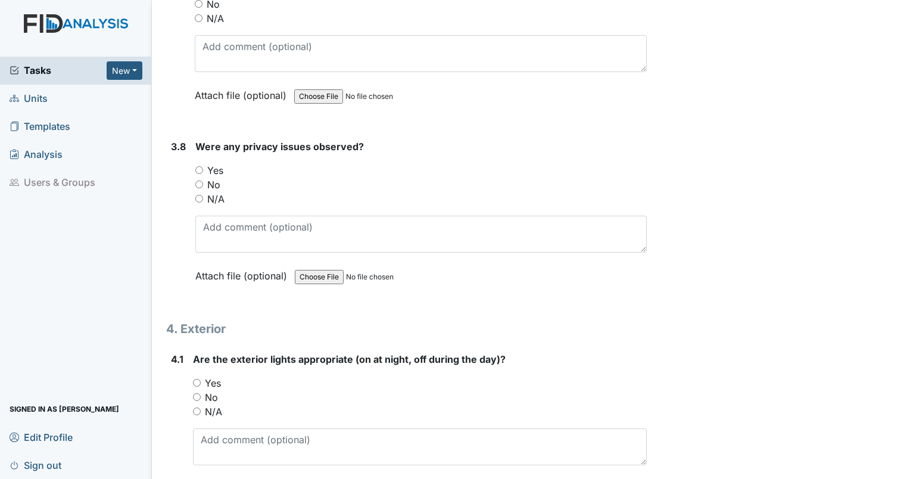
click at [197, 180] on input "No" at bounding box center [199, 184] width 8 height 8
radio input "true"
click at [199, 393] on input "No" at bounding box center [197, 397] width 8 height 8
radio input "true"
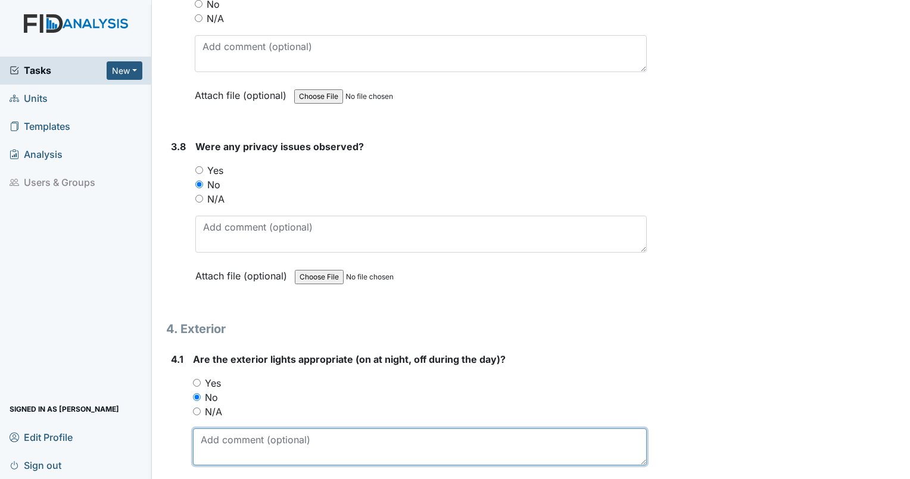
click at [217, 428] on textarea at bounding box center [420, 446] width 454 height 37
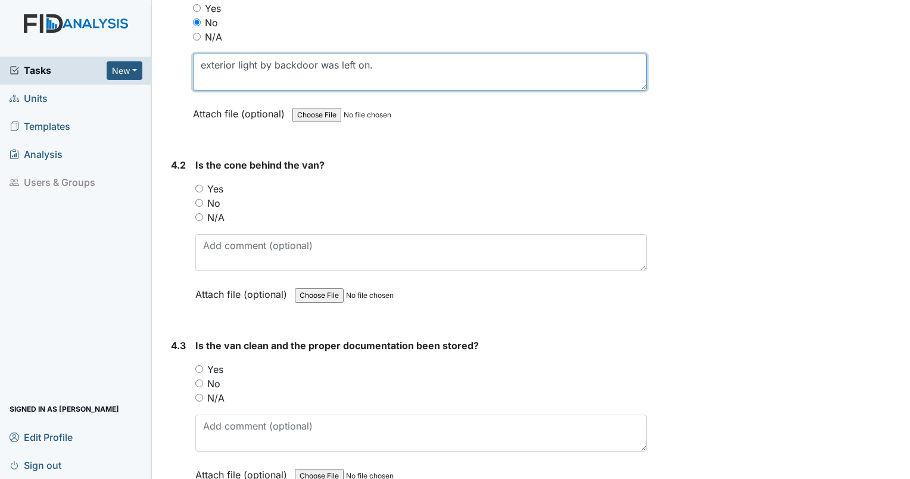
scroll to position [7519, 0]
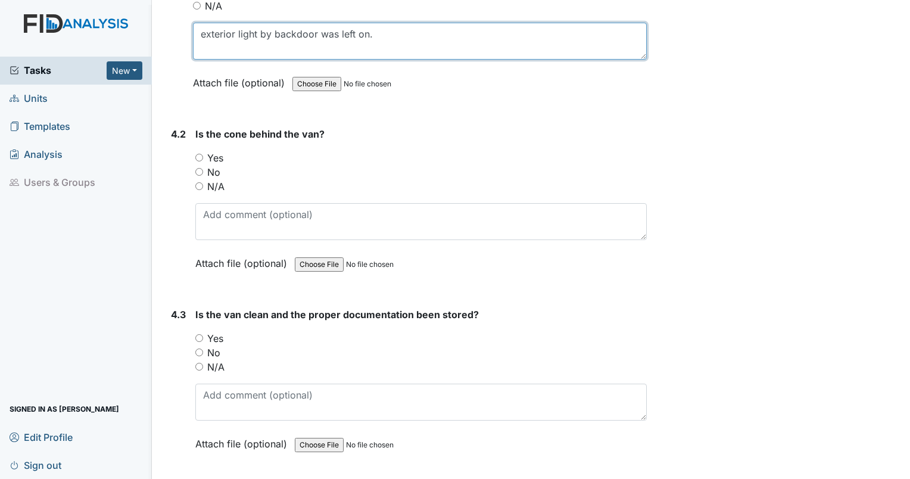
type textarea "exterior light by backdoor was left on."
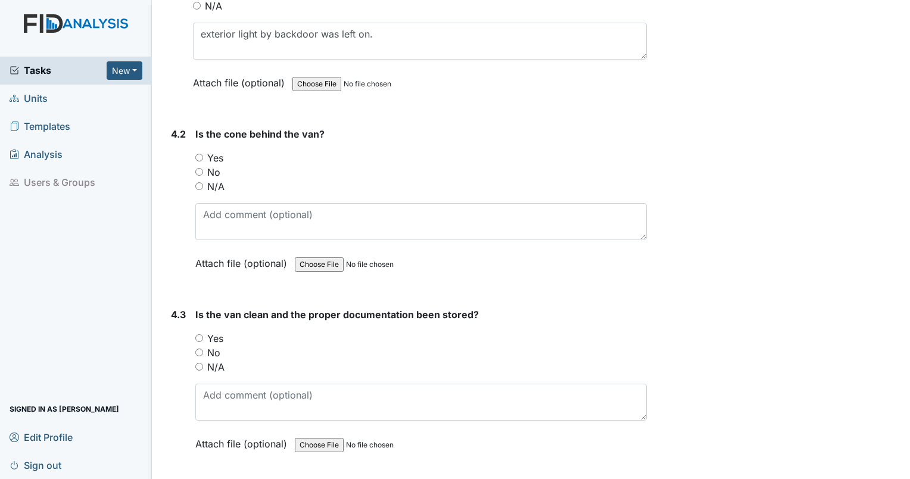
click at [194, 163] on div "4.2 Is the cone behind the van? You must select one of the below options. Yes N…" at bounding box center [406, 207] width 480 height 161
click at [199, 182] on input "N/A" at bounding box center [199, 186] width 8 height 8
radio input "true"
click at [199, 363] on input "N/A" at bounding box center [199, 367] width 8 height 8
radio input "true"
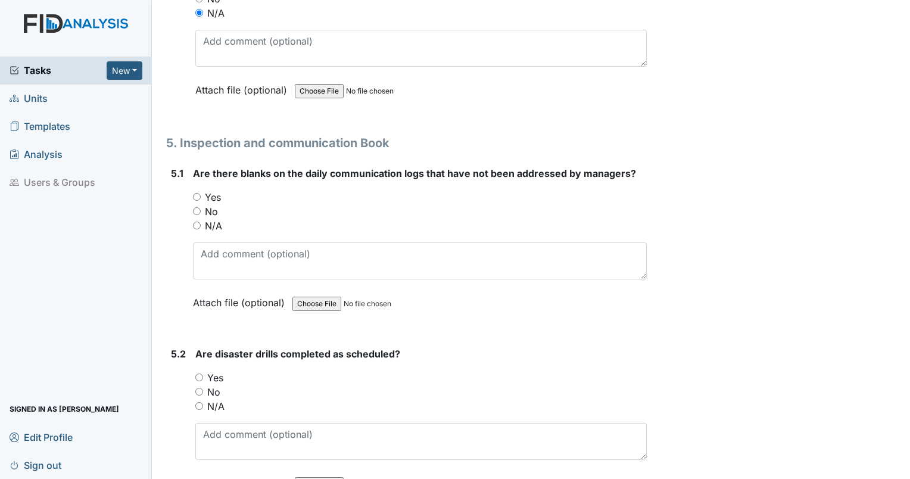
scroll to position [7883, 0]
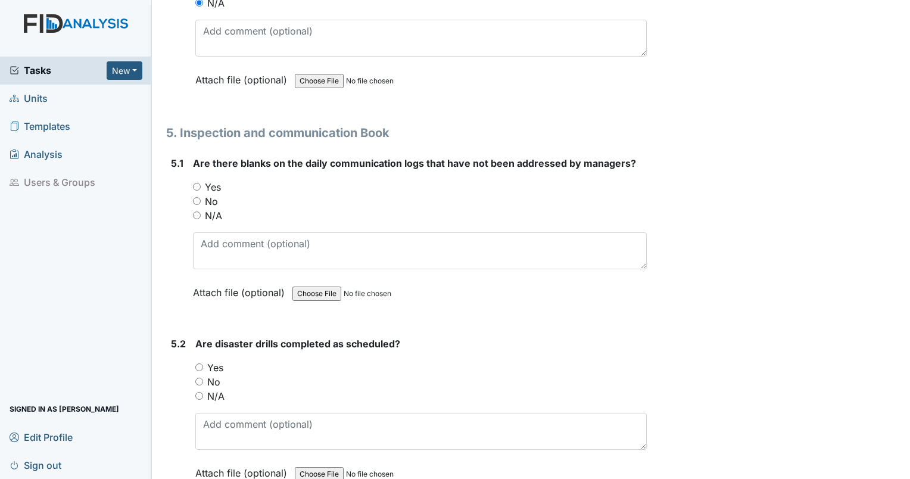
click at [193, 197] on input "No" at bounding box center [197, 201] width 8 height 8
radio input "true"
click at [198, 360] on div "Yes" at bounding box center [420, 367] width 451 height 14
click at [196, 363] on input "Yes" at bounding box center [199, 367] width 8 height 8
radio input "true"
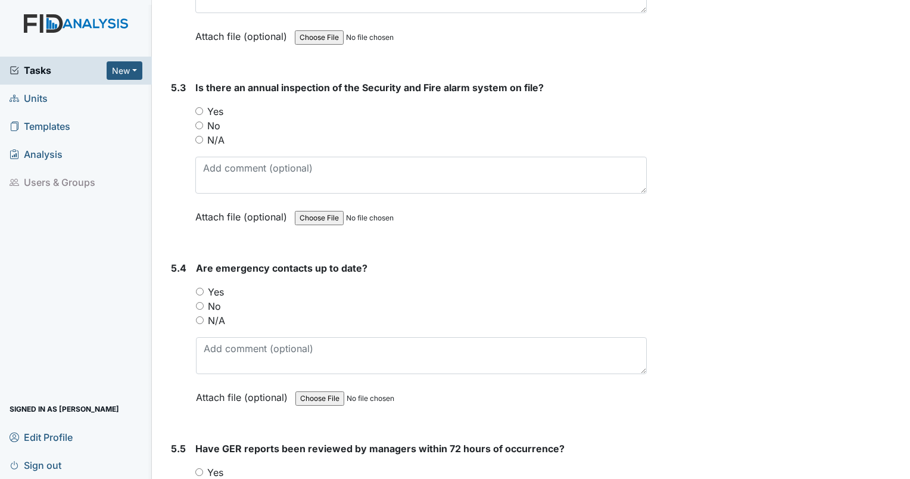
scroll to position [8330, 0]
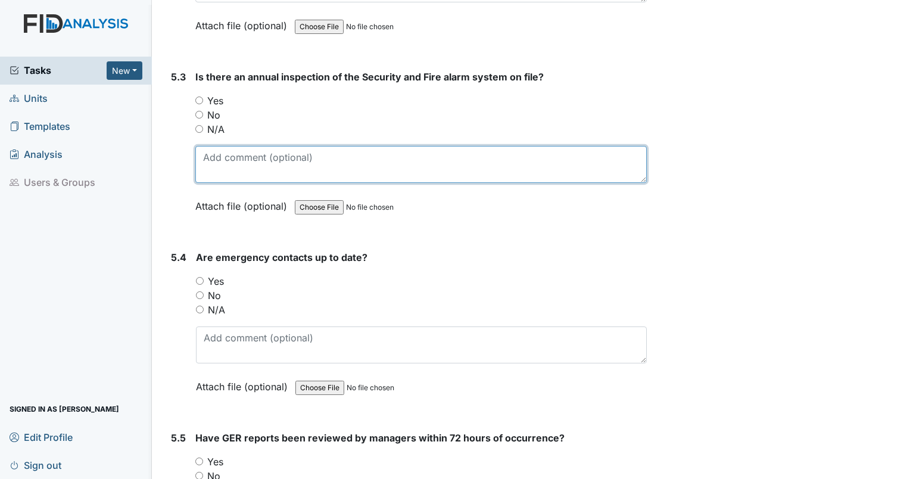
click at [221, 146] on textarea at bounding box center [420, 164] width 451 height 37
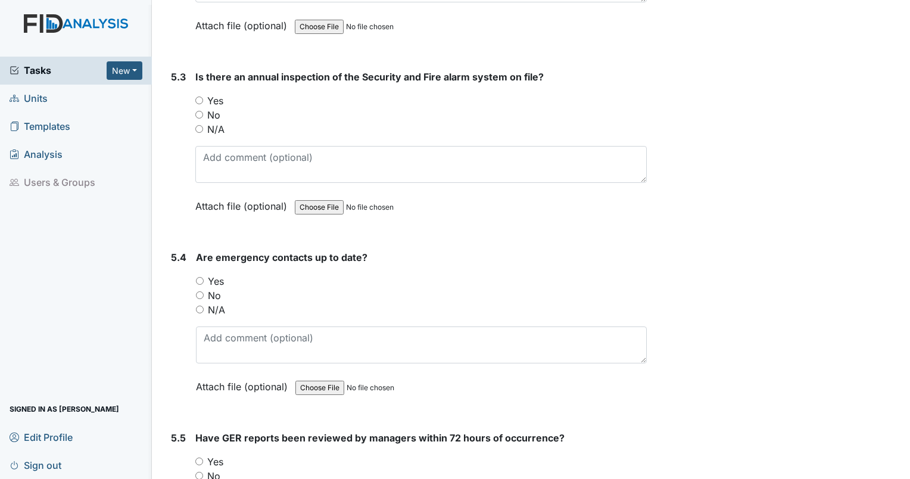
click at [195, 96] on input "Yes" at bounding box center [199, 100] width 8 height 8
radio input "true"
click at [197, 96] on input "Yes" at bounding box center [199, 100] width 8 height 8
radio input "true"
click at [198, 277] on input "Yes" at bounding box center [200, 281] width 8 height 8
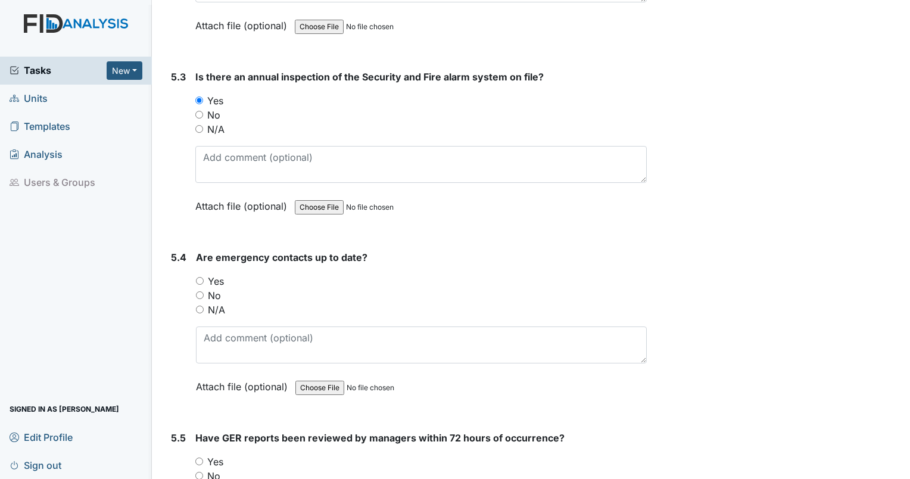
radio input "true"
click at [201, 472] on input "No" at bounding box center [199, 476] width 8 height 8
radio input "true"
click at [197, 454] on div "Yes" at bounding box center [420, 461] width 451 height 14
click at [199, 457] on input "Yes" at bounding box center [199, 461] width 8 height 8
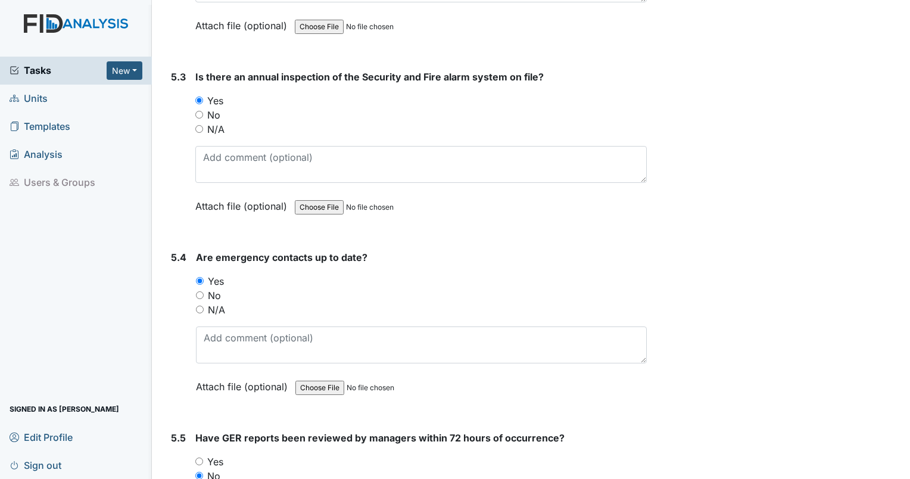
radio input "true"
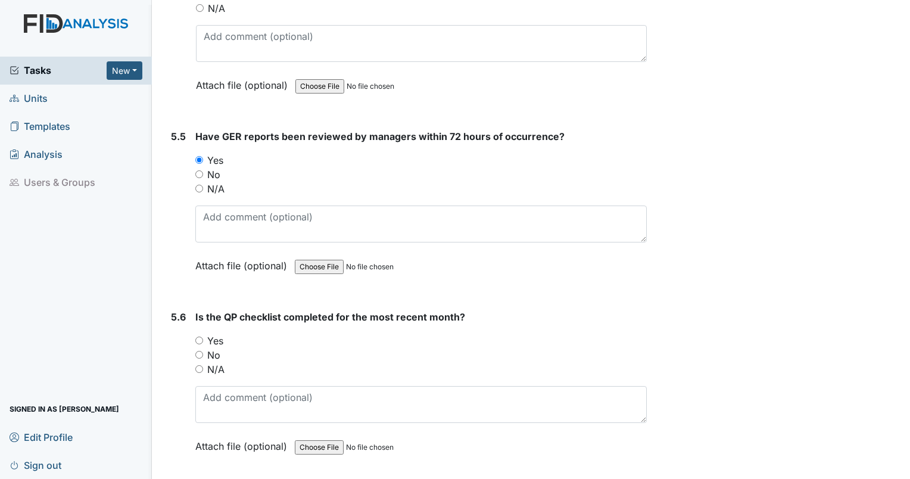
scroll to position [8766, 0]
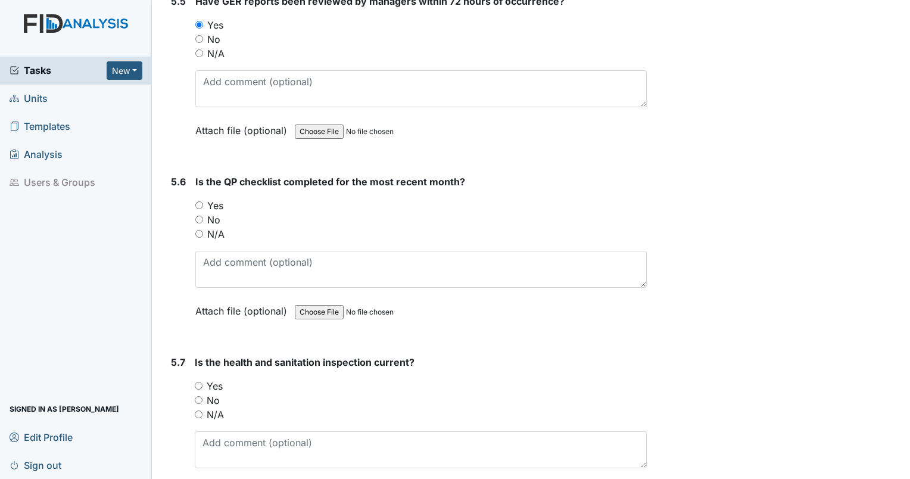
click at [196, 201] on input "Yes" at bounding box center [199, 205] width 8 height 8
radio input "true"
click at [196, 382] on input "Yes" at bounding box center [199, 386] width 8 height 8
radio input "true"
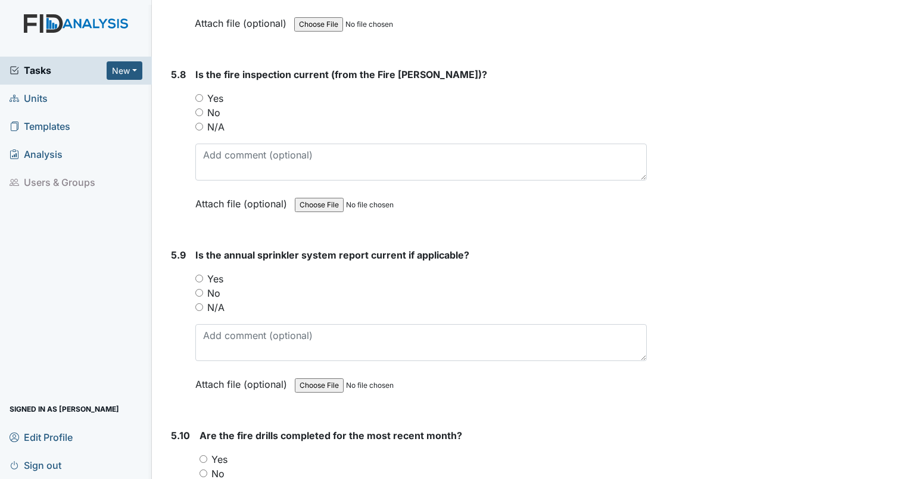
scroll to position [9254, 0]
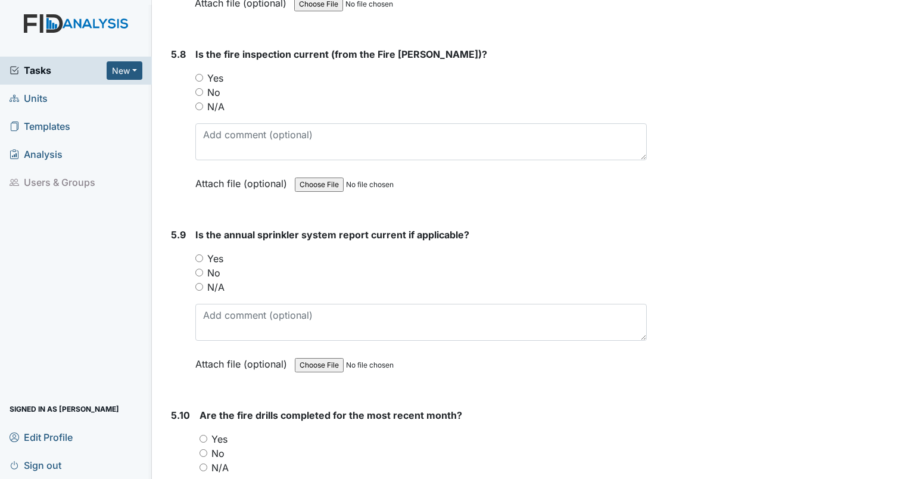
click at [199, 74] on input "Yes" at bounding box center [199, 78] width 8 height 8
radio input "true"
click at [198, 254] on input "Yes" at bounding box center [199, 258] width 8 height 8
radio input "true"
click at [203, 435] on input "Yes" at bounding box center [203, 439] width 8 height 8
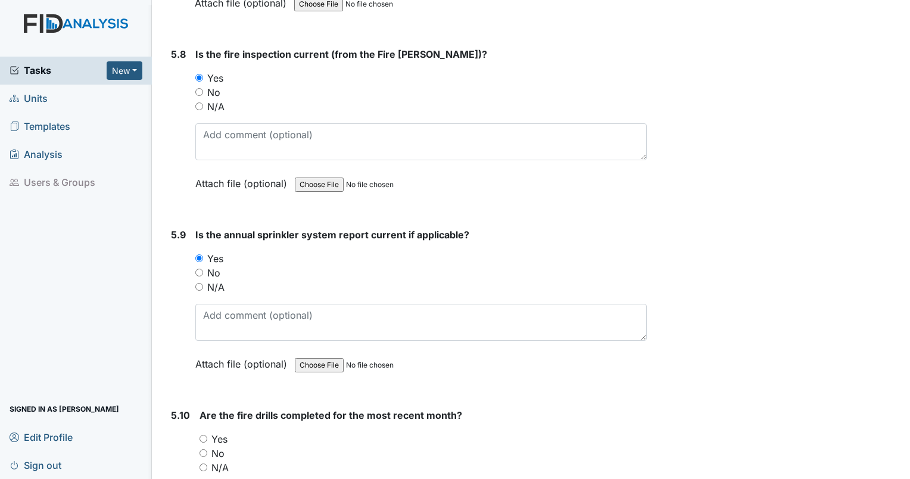
radio input "true"
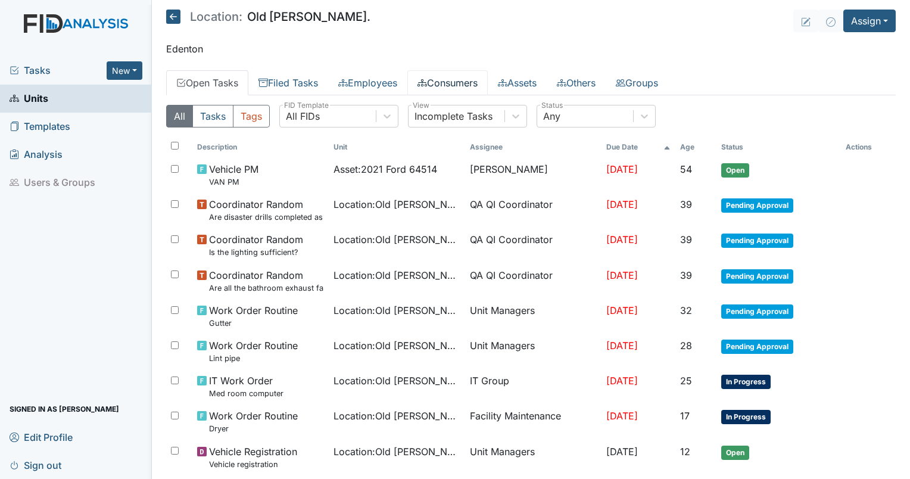
click at [452, 85] on link "Consumers" at bounding box center [447, 82] width 80 height 25
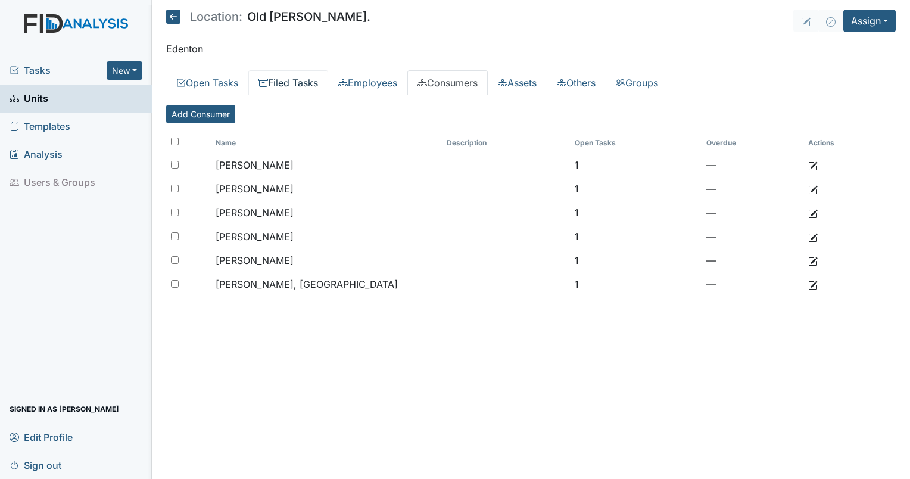
click at [308, 88] on link "Filed Tasks" at bounding box center [288, 82] width 80 height 25
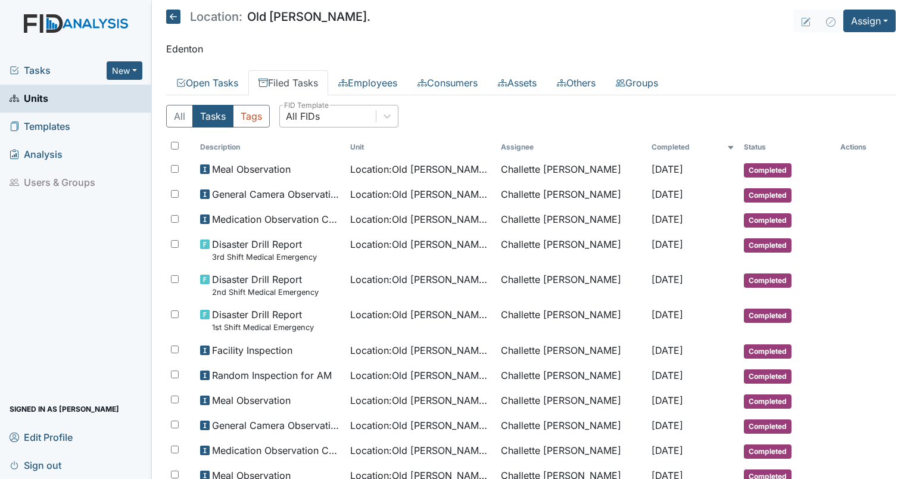
click at [335, 107] on div "All FIDs" at bounding box center [328, 115] width 96 height 21
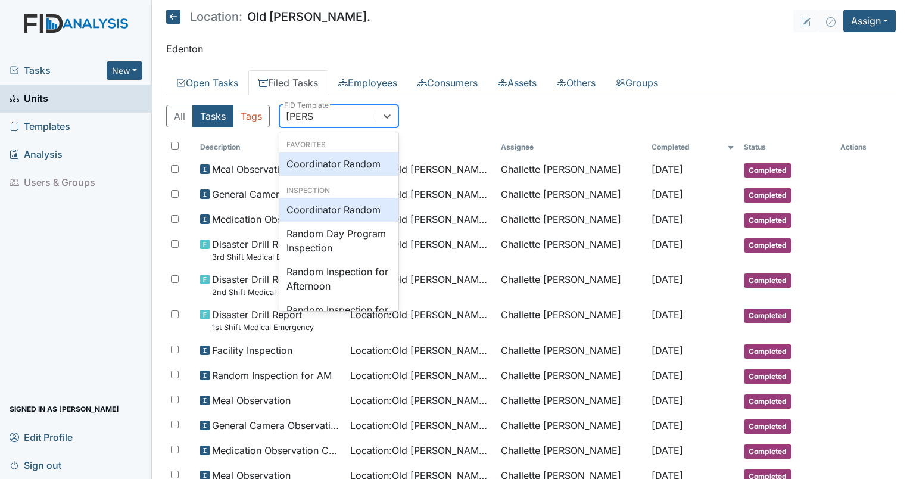
type input "random"
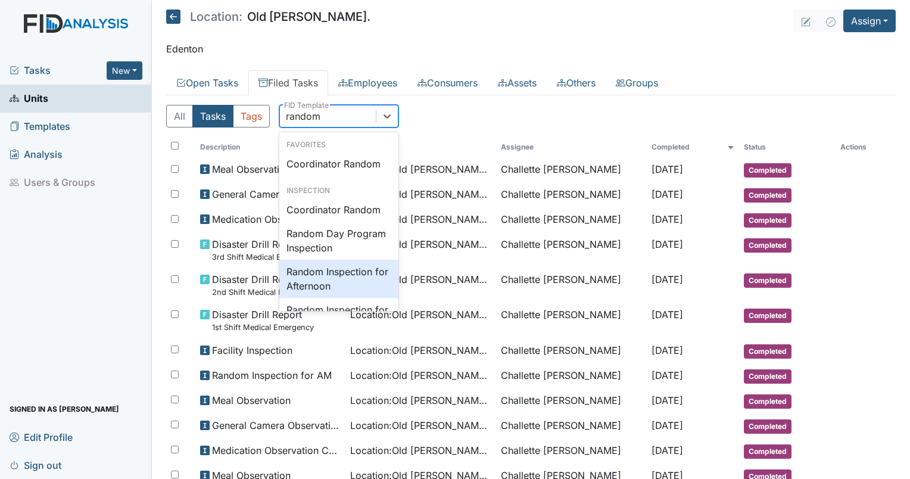
click at [324, 263] on div "Random Inspection for Afternoon" at bounding box center [338, 279] width 119 height 38
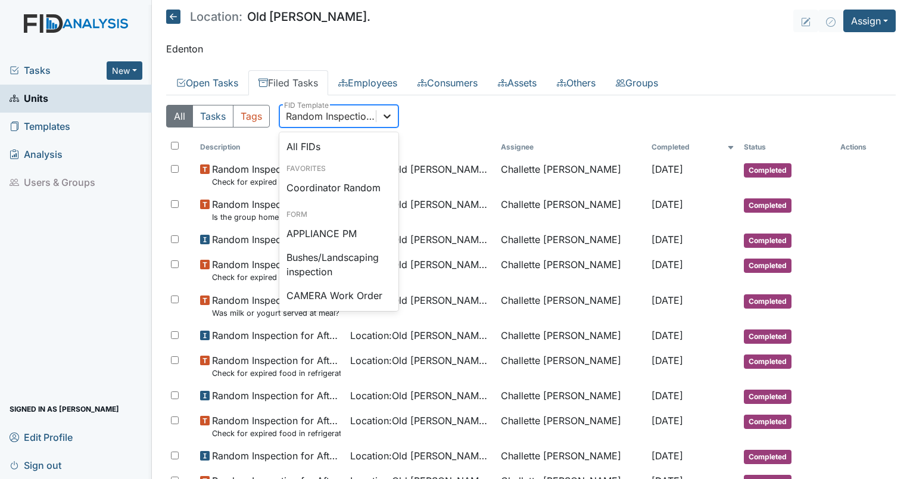
click at [386, 113] on icon at bounding box center [387, 116] width 12 height 12
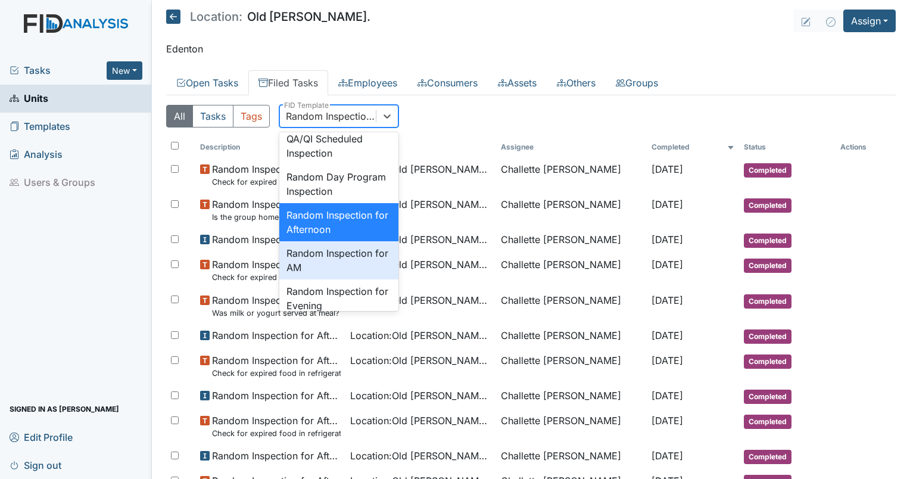
click at [332, 279] on div "Random Inspection for AM" at bounding box center [338, 260] width 119 height 38
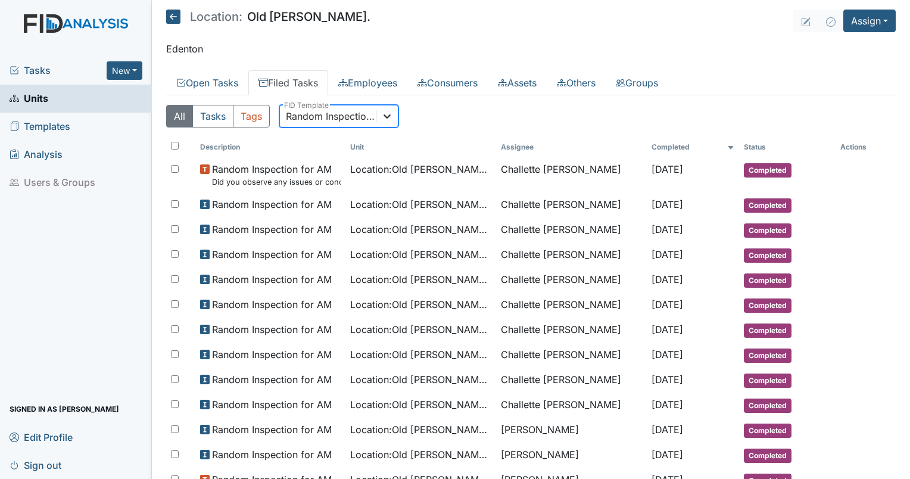
click at [389, 111] on icon at bounding box center [387, 116] width 12 height 12
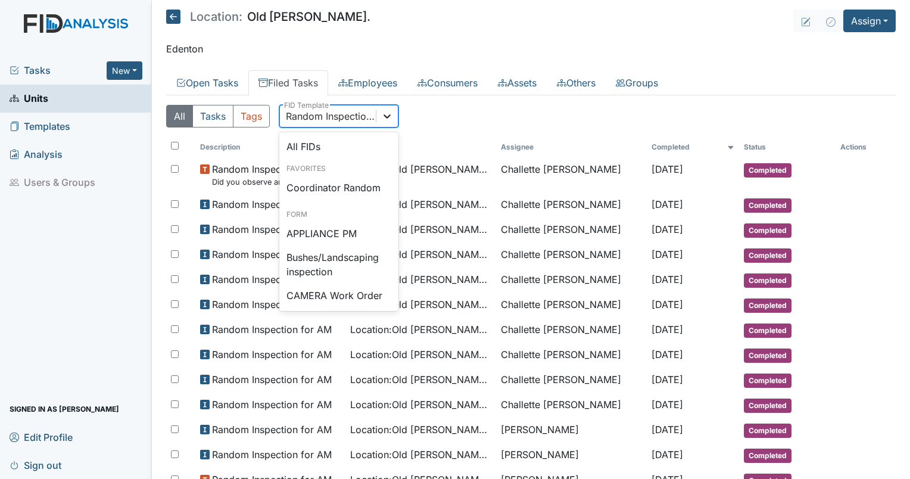
scroll to position [1098, 0]
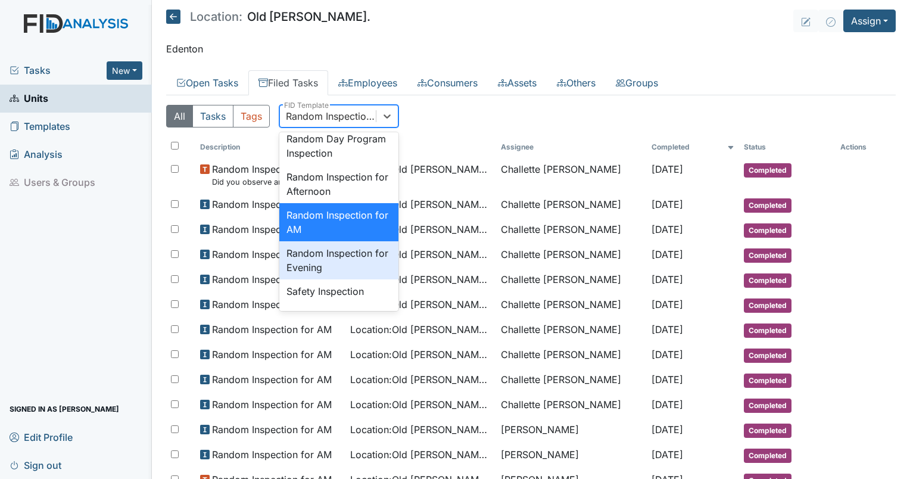
click at [339, 279] on div "Random Inspection for Evening" at bounding box center [338, 260] width 119 height 38
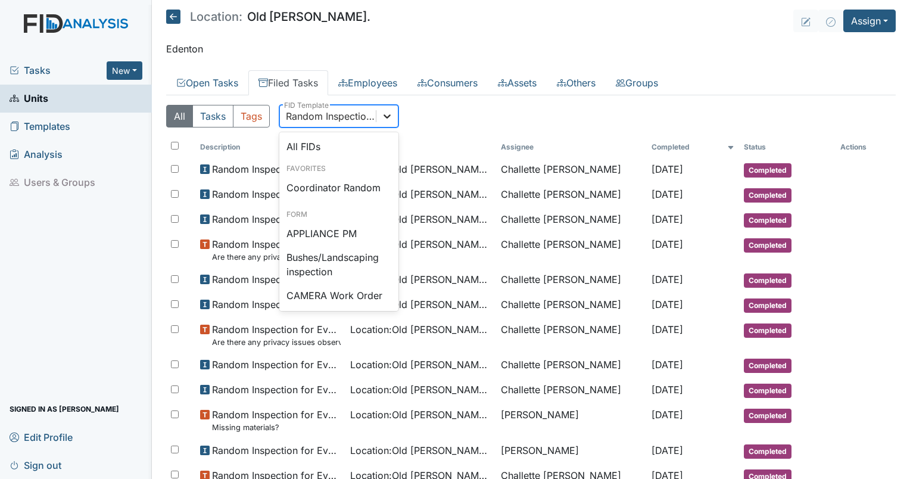
click at [391, 124] on div at bounding box center [386, 115] width 21 height 21
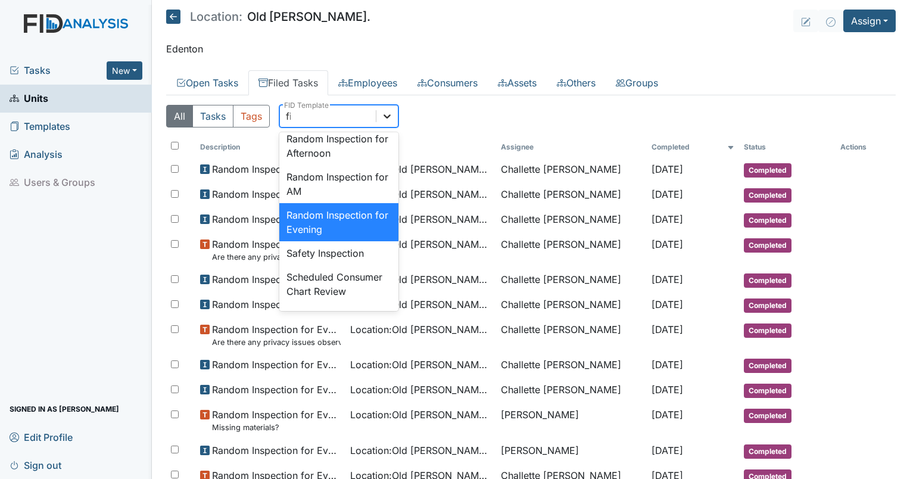
scroll to position [0, 0]
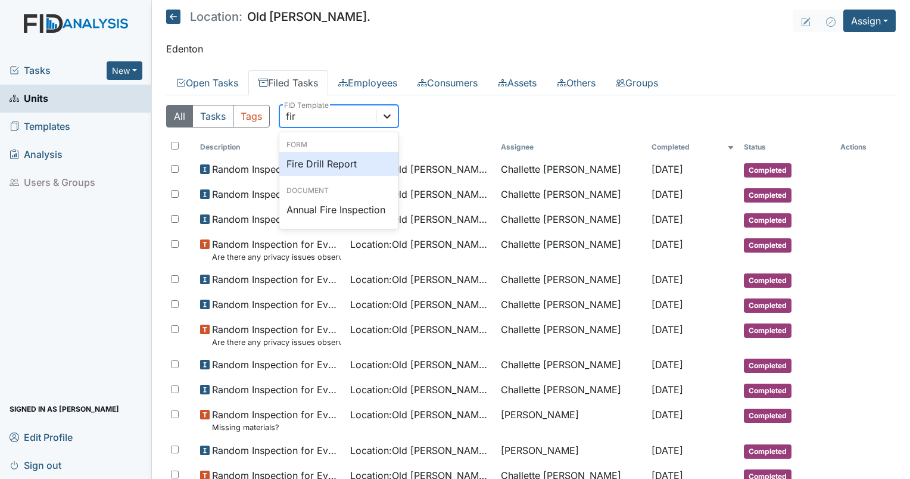
type input "fire"
click at [344, 160] on div "Fire Drill Report" at bounding box center [338, 164] width 119 height 24
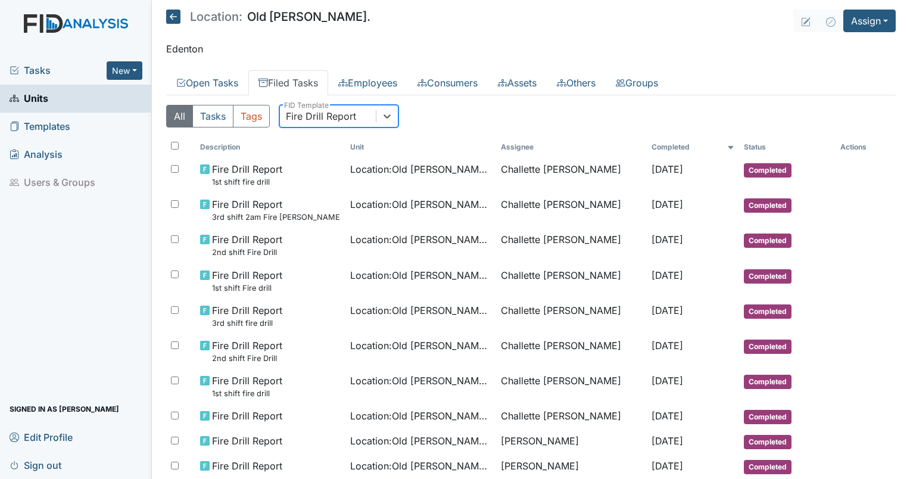
click at [364, 107] on div "Fire Drill Report" at bounding box center [328, 115] width 96 height 21
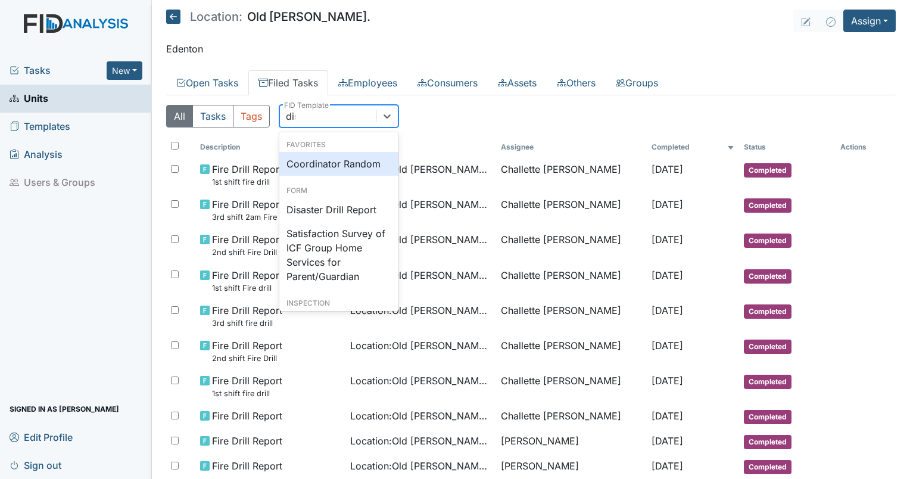
type input "disa"
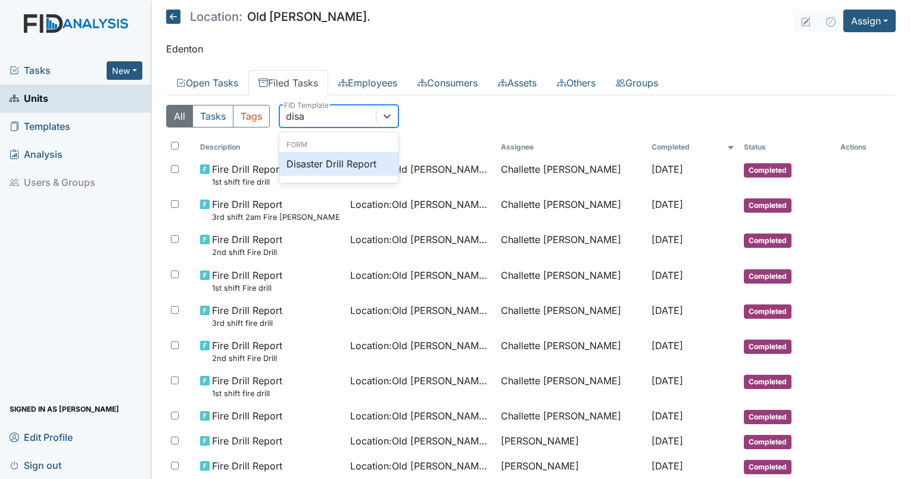
click at [327, 158] on div "Disaster Drill Report" at bounding box center [338, 164] width 119 height 24
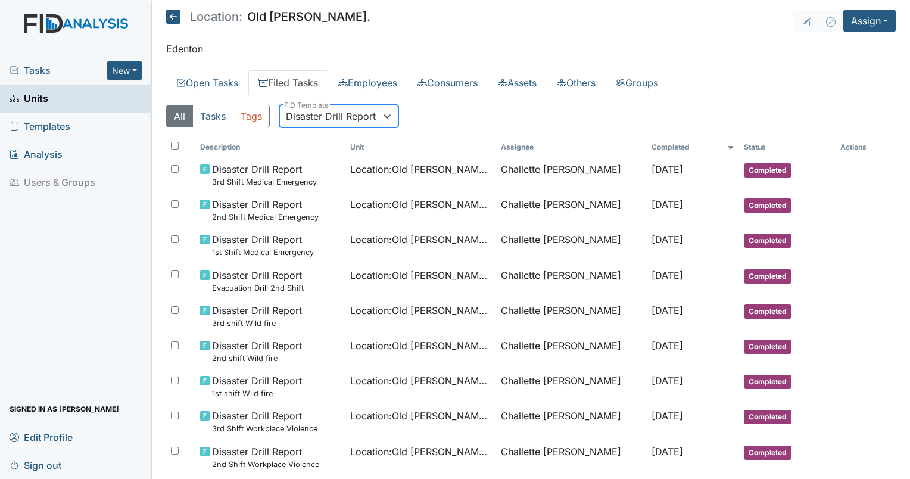
click at [315, 112] on div "Disaster Drill Report" at bounding box center [331, 116] width 90 height 14
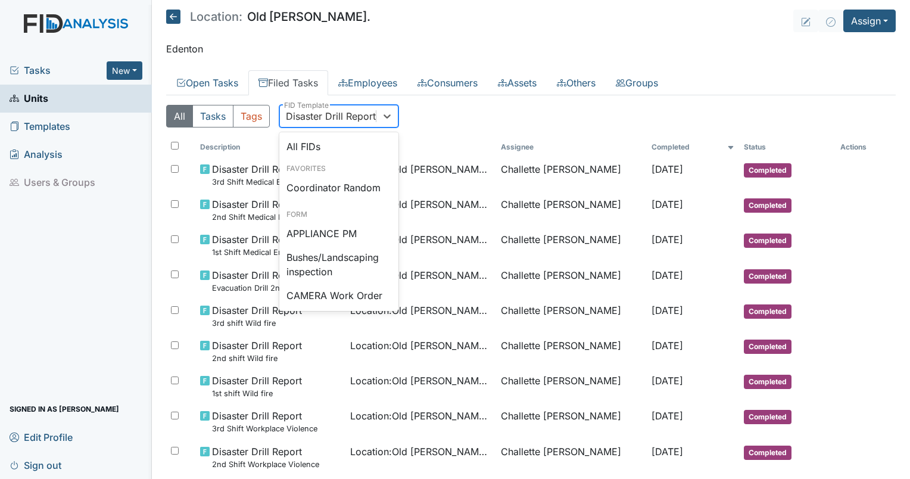
scroll to position [66, 0]
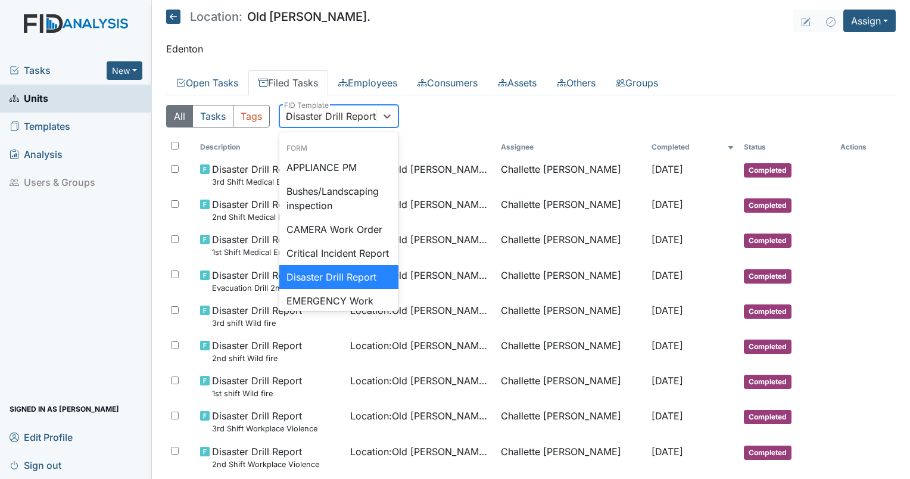
type input "qp"
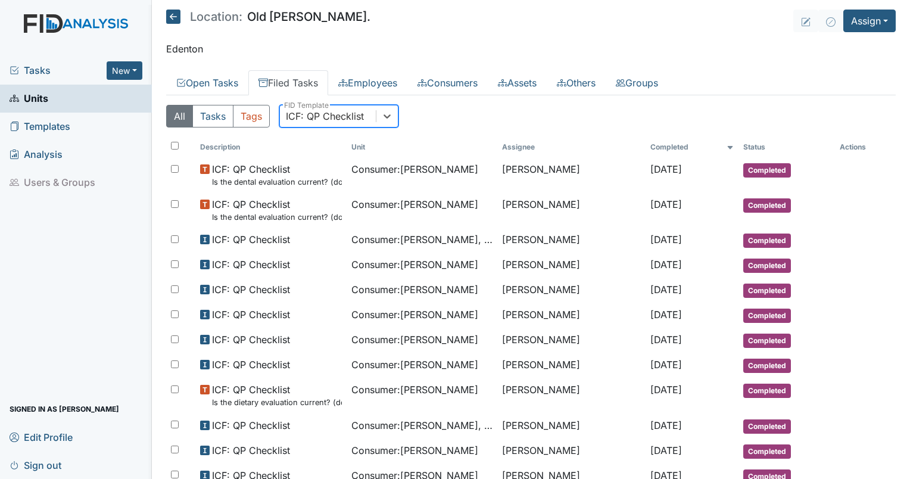
click at [321, 118] on div "ICF: QP Checklist" at bounding box center [325, 116] width 78 height 14
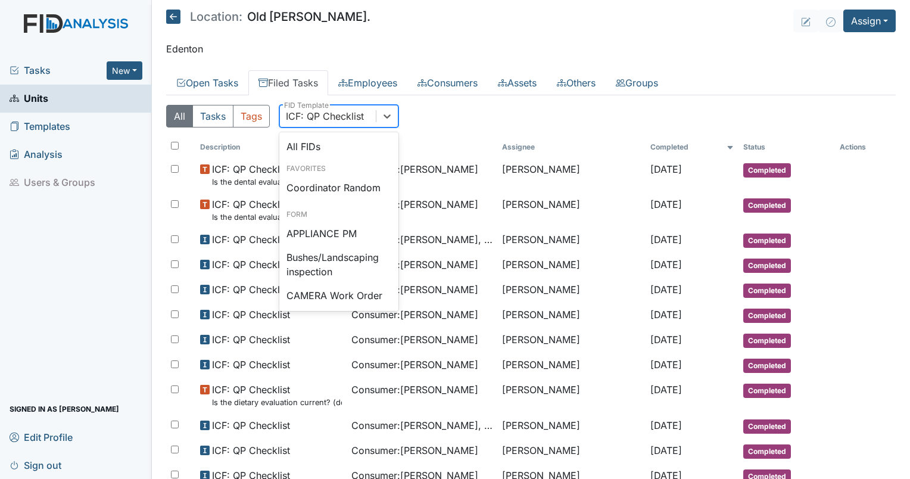
scroll to position [803, 0]
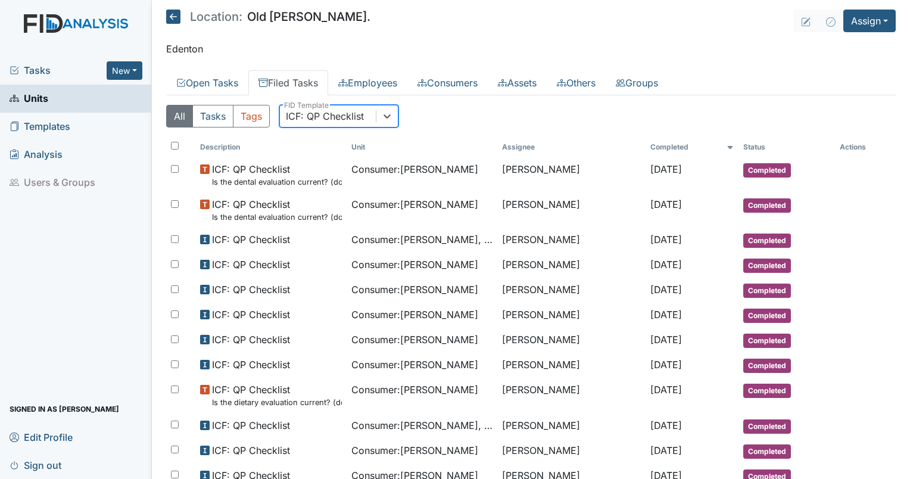
click at [313, 117] on div "ICF: QP Checklist" at bounding box center [325, 116] width 78 height 14
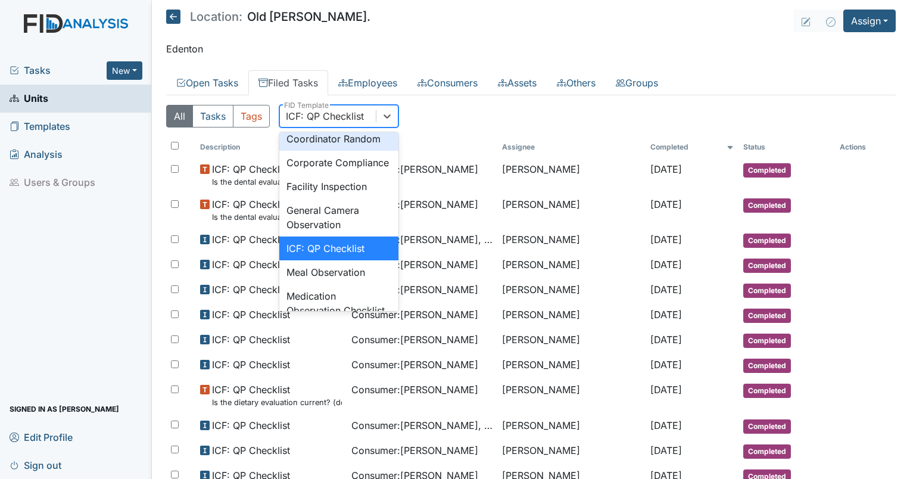
click at [309, 151] on div "Coordinator Random" at bounding box center [338, 139] width 119 height 24
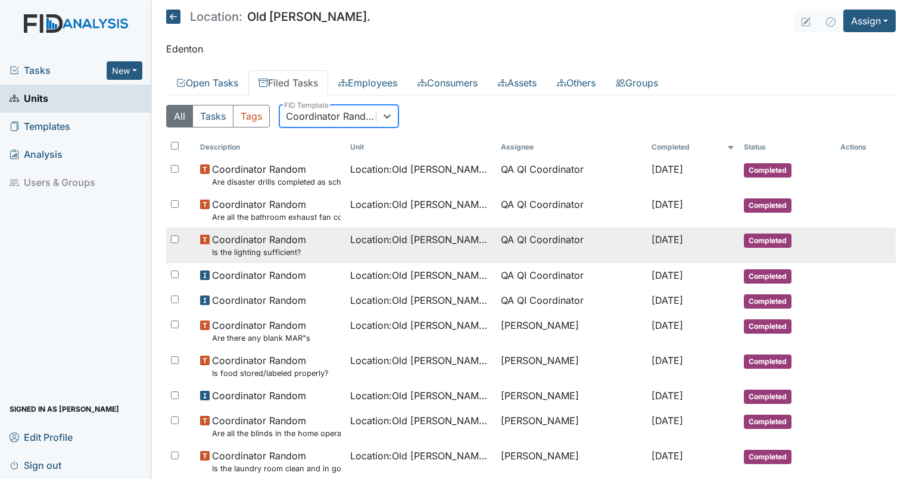
click at [497, 244] on td "QA QI Coordinator" at bounding box center [571, 244] width 151 height 35
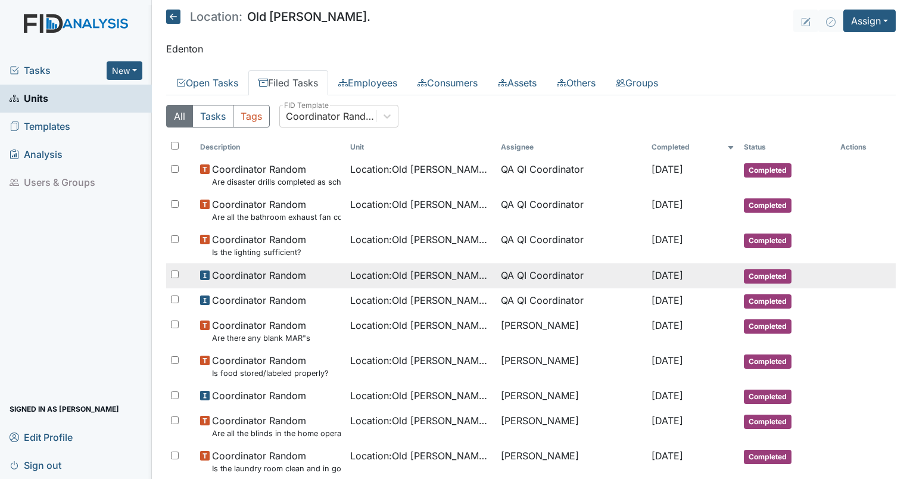
click at [476, 274] on td "Location : Old Roper Rd." at bounding box center [420, 275] width 151 height 25
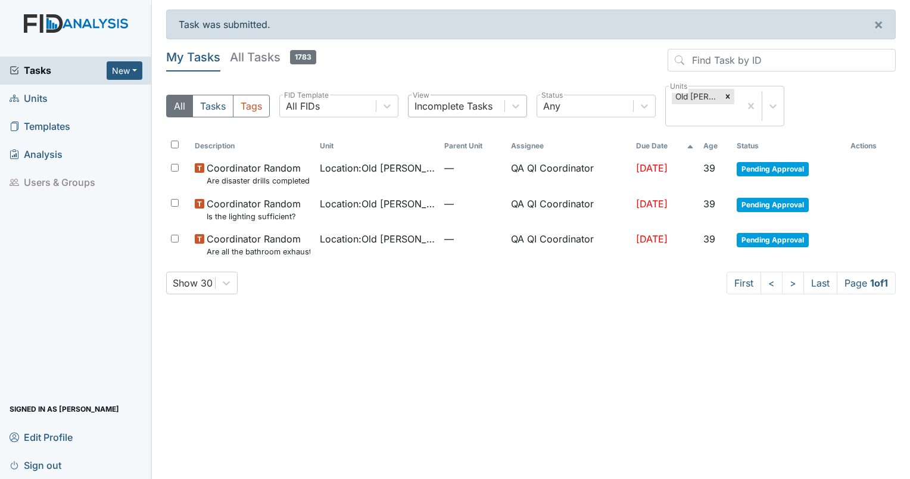
click at [458, 110] on div "Incomplete Tasks" at bounding box center [453, 106] width 78 height 14
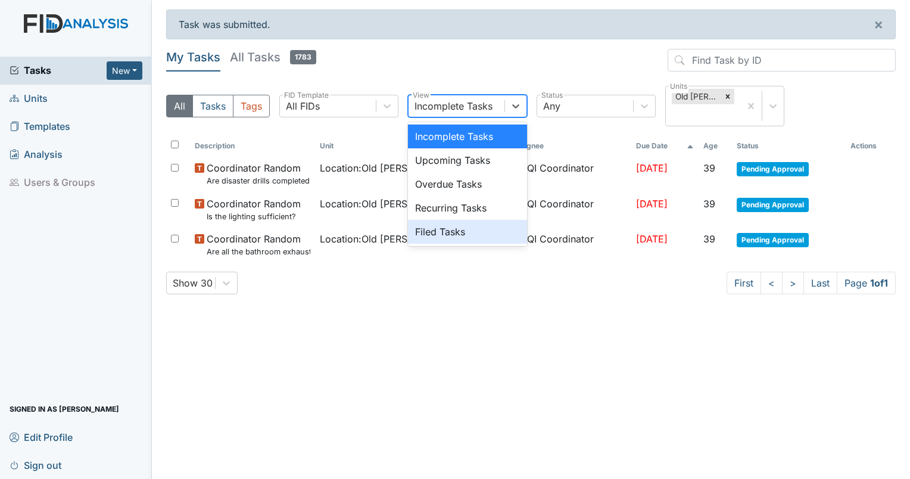
click at [444, 224] on div "Filed Tasks" at bounding box center [467, 232] width 119 height 24
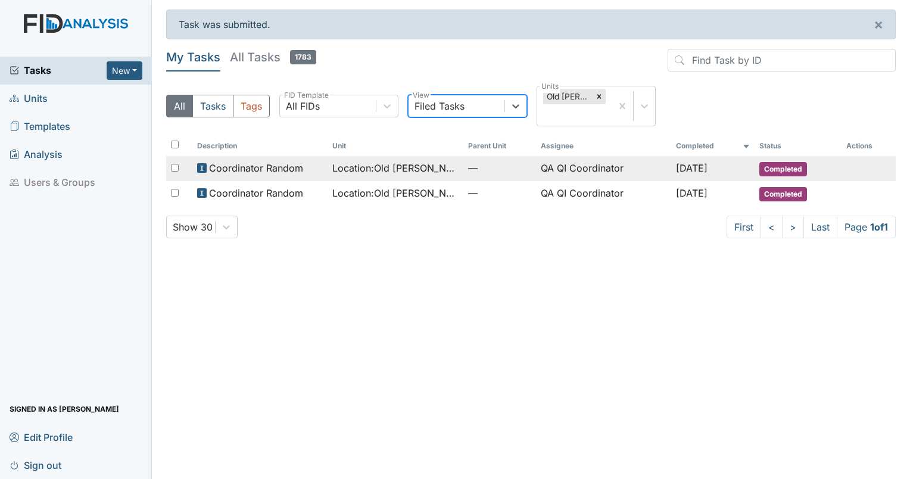
click at [398, 163] on span "Location : [GEOGRAPHIC_DATA][PERSON_NAME]." at bounding box center [395, 168] width 126 height 14
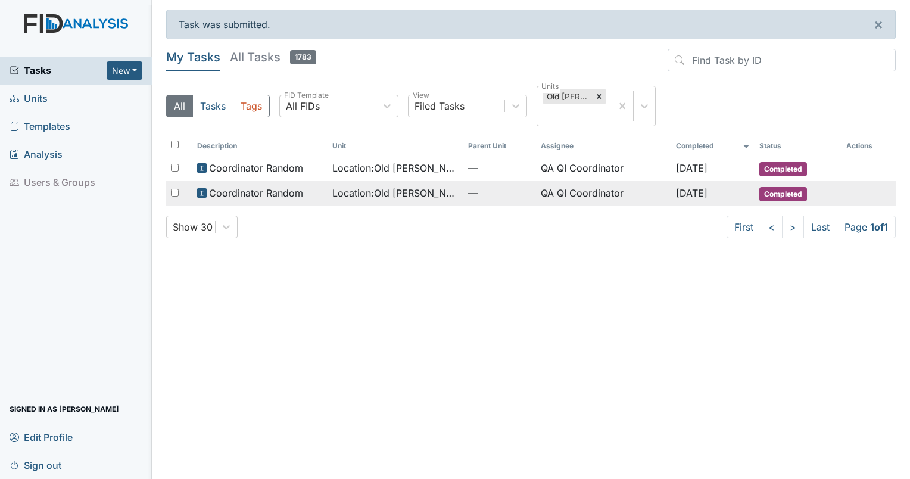
click at [367, 187] on span "Location : [GEOGRAPHIC_DATA][PERSON_NAME]." at bounding box center [395, 193] width 126 height 14
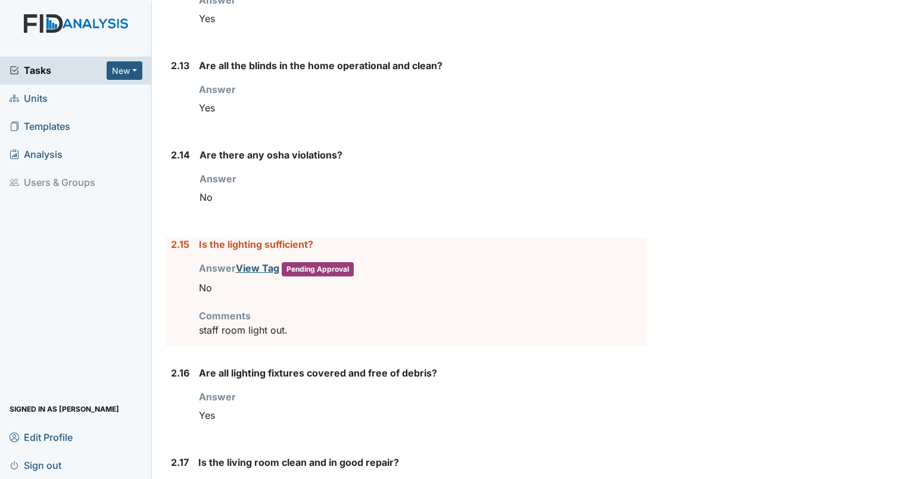
scroll to position [2450, 0]
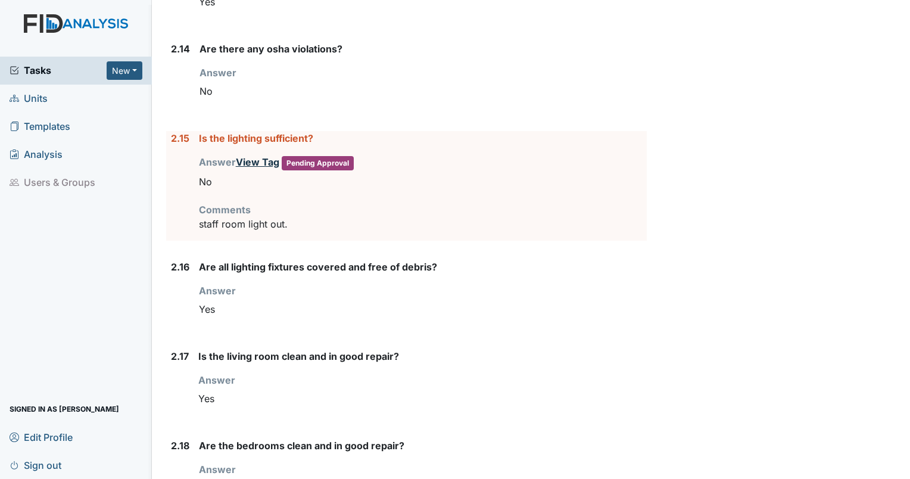
click at [255, 159] on link "View Tag" at bounding box center [257, 162] width 43 height 12
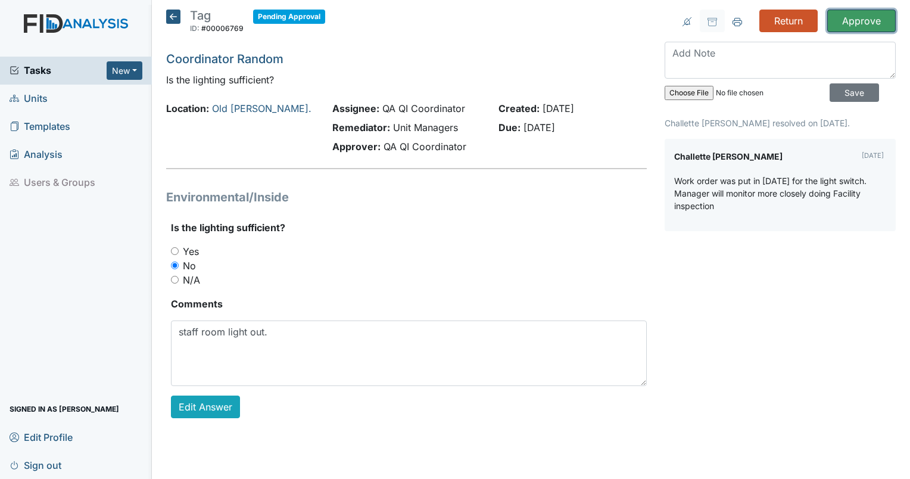
click at [849, 22] on input "Approve" at bounding box center [861, 21] width 68 height 23
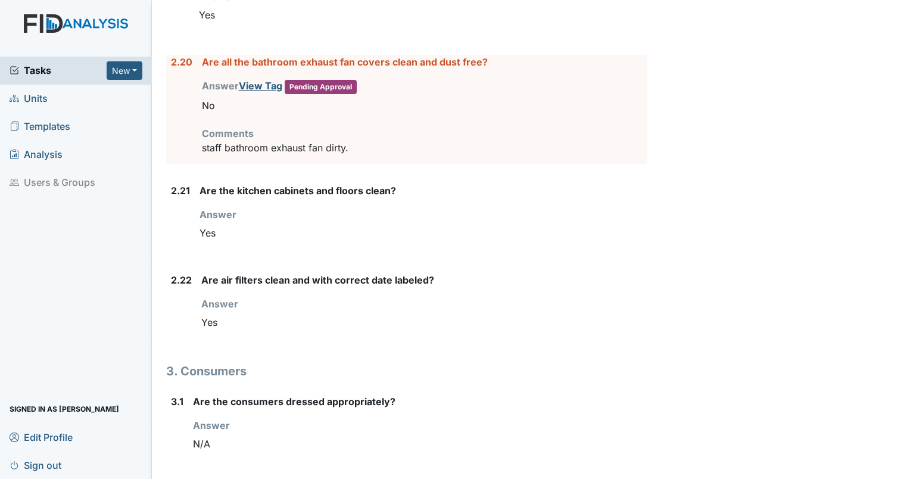
scroll to position [2956, 0]
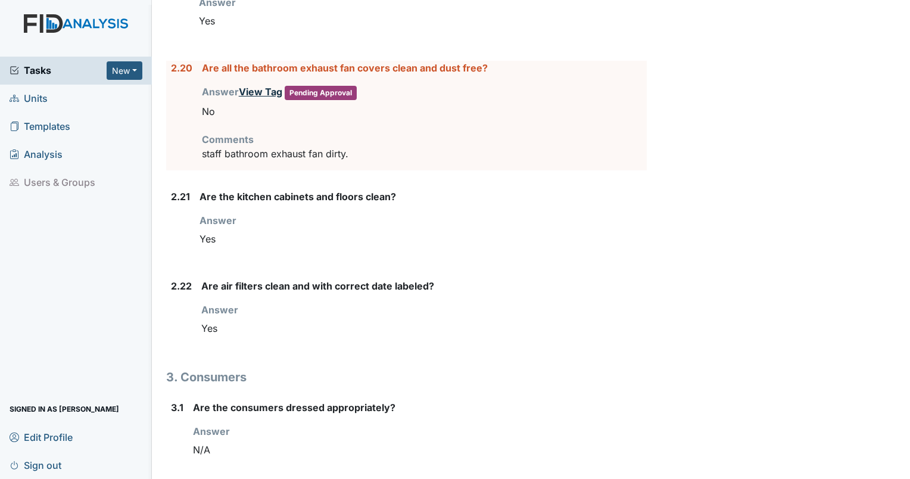
click at [249, 86] on link "View Tag" at bounding box center [260, 92] width 43 height 12
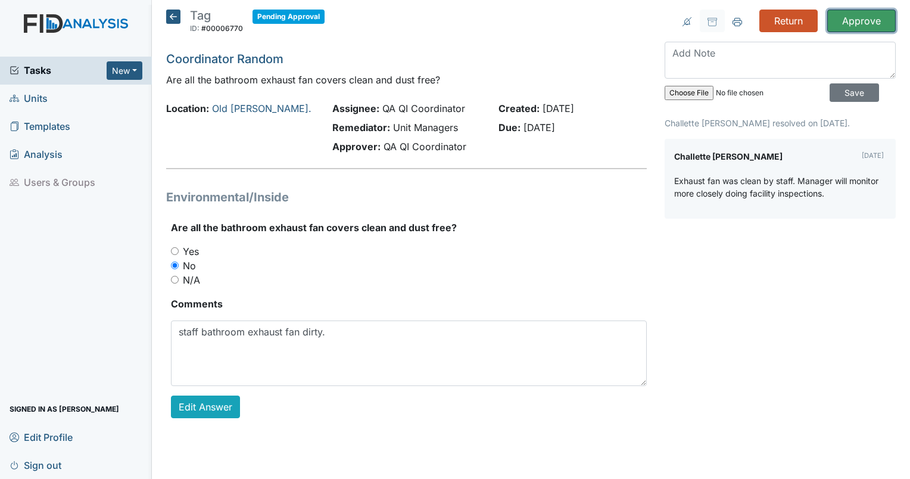
click at [862, 20] on input "Approve" at bounding box center [861, 21] width 68 height 23
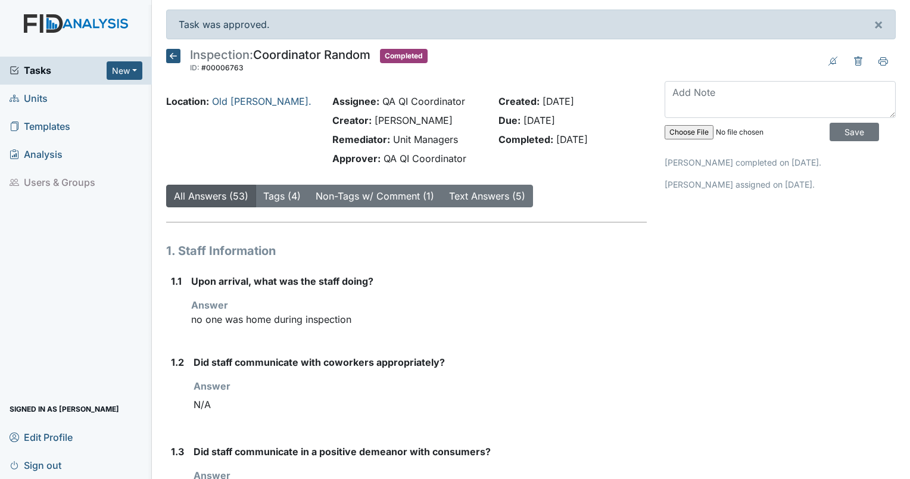
click at [862, 20] on button "×" at bounding box center [877, 24] width 33 height 29
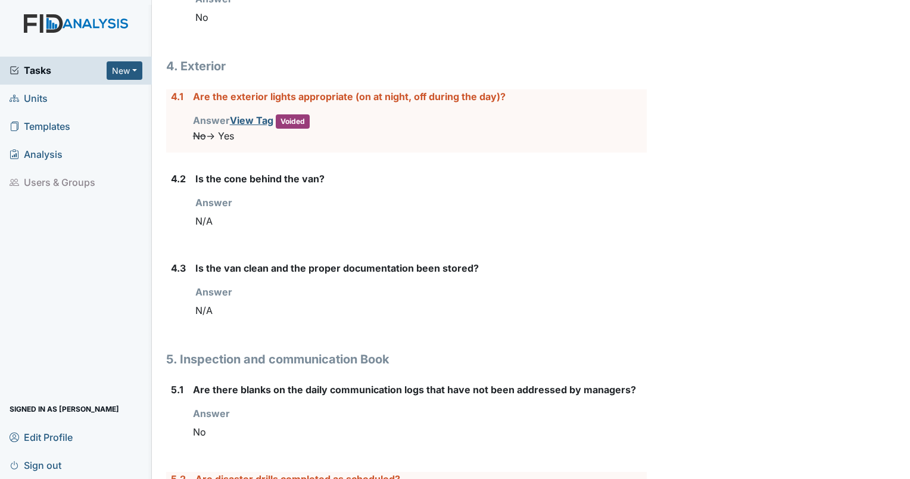
scroll to position [3958, 0]
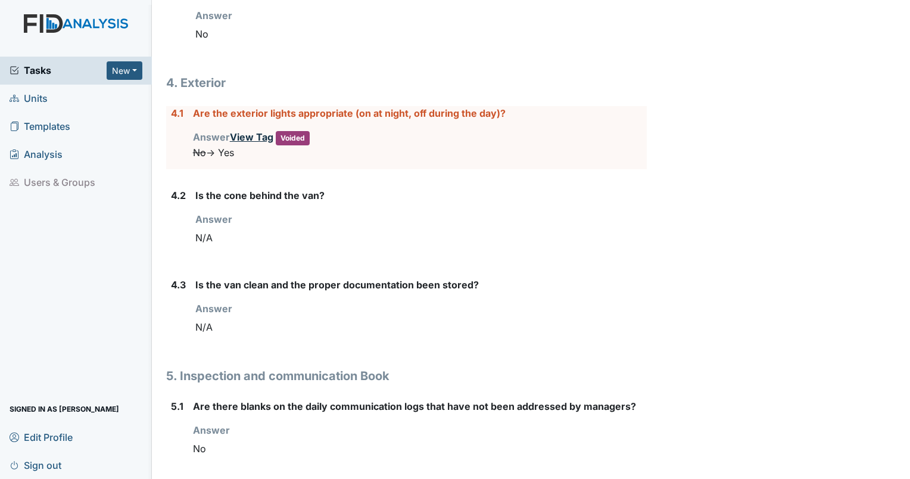
click at [243, 131] on link "View Tag" at bounding box center [251, 137] width 43 height 12
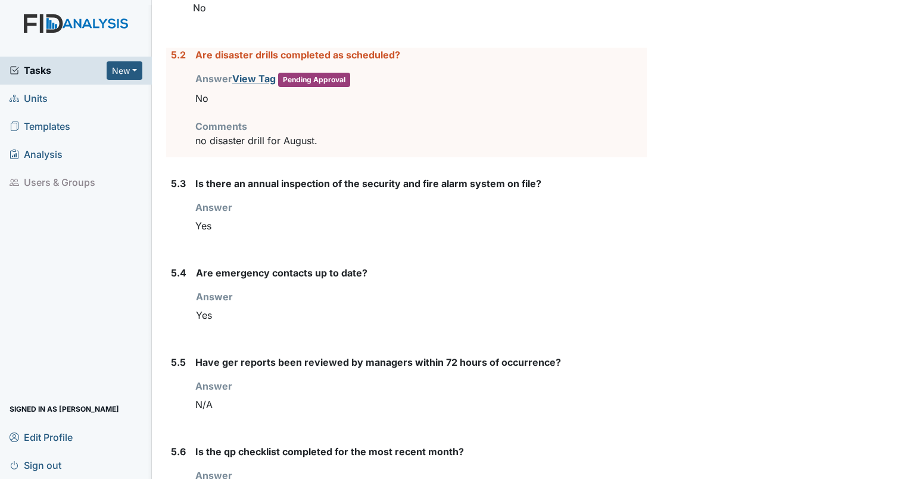
scroll to position [4410, 0]
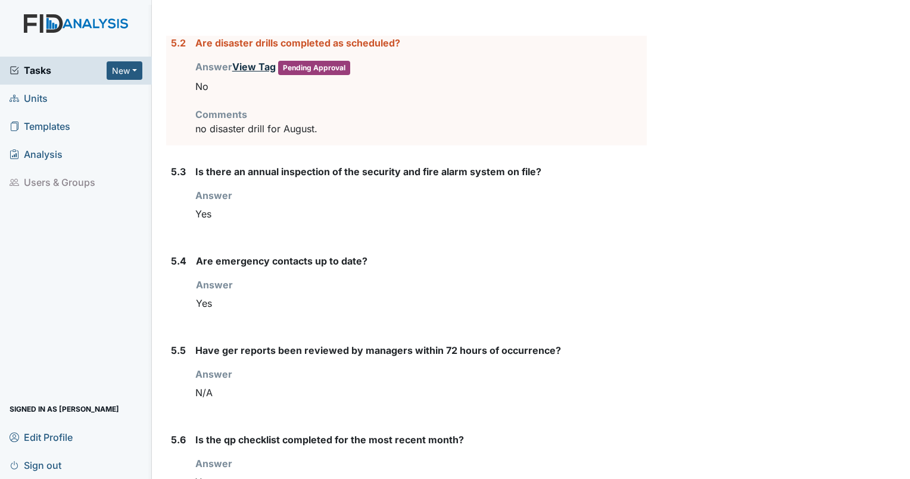
click at [255, 61] on link "View Tag" at bounding box center [253, 67] width 43 height 12
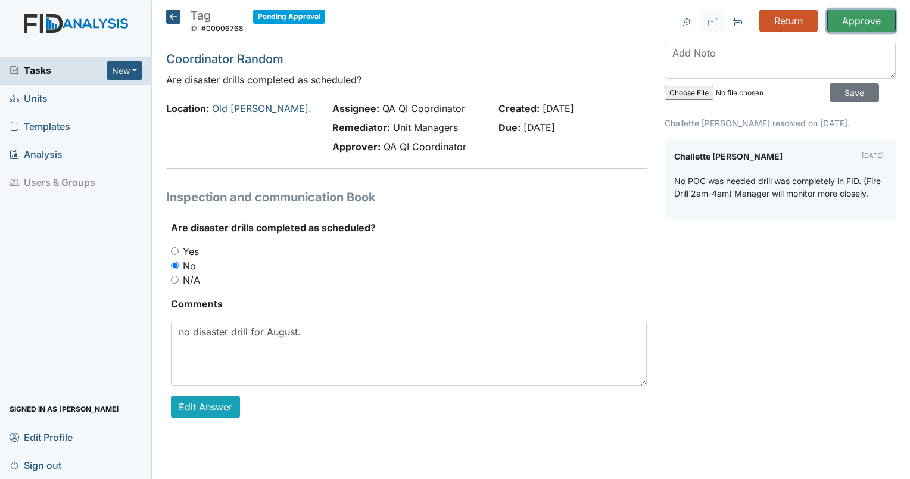
click at [861, 21] on input "Approve" at bounding box center [861, 21] width 68 height 23
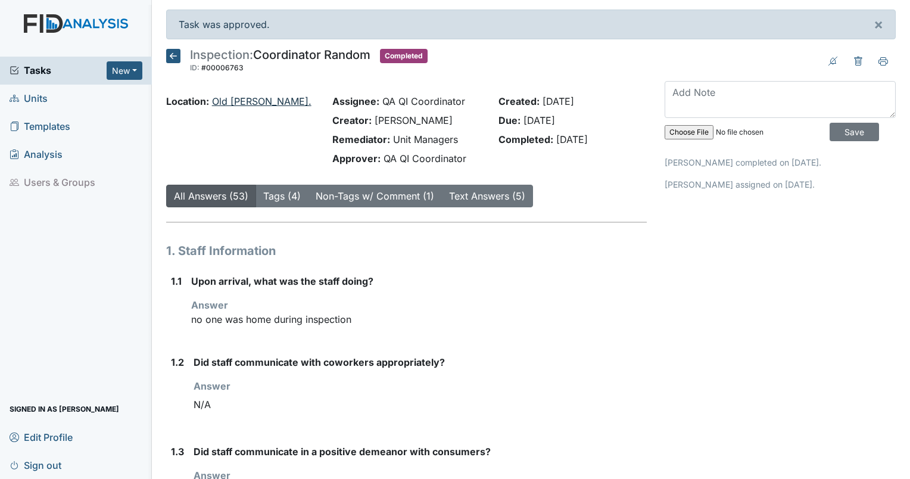
click at [239, 101] on link "Old [PERSON_NAME]." at bounding box center [261, 101] width 99 height 12
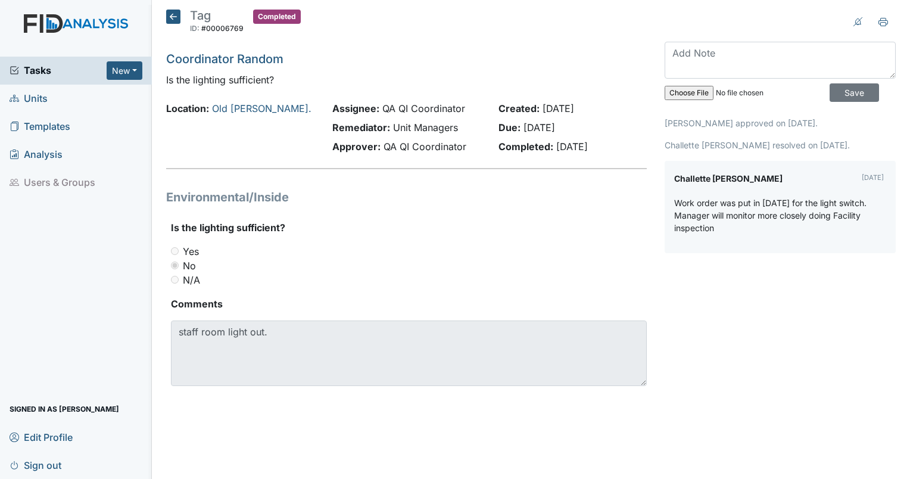
click at [136, 40] on img at bounding box center [76, 35] width 152 height 42
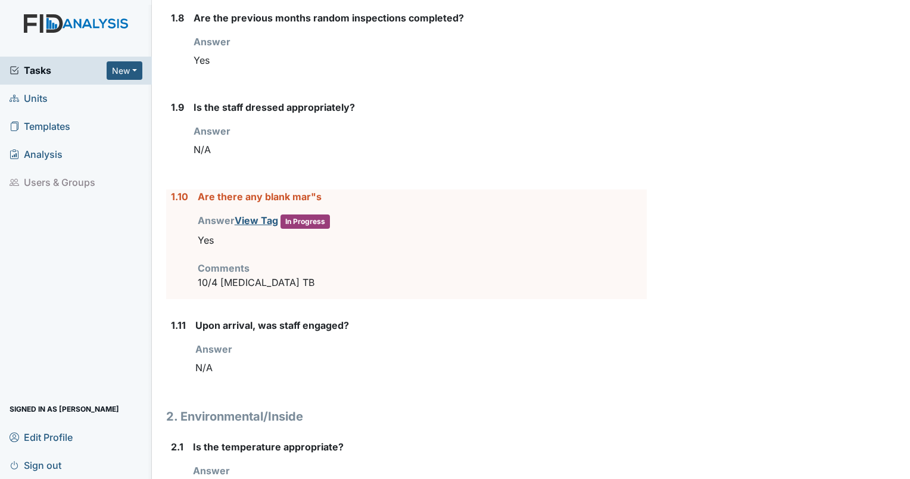
scroll to position [779, 0]
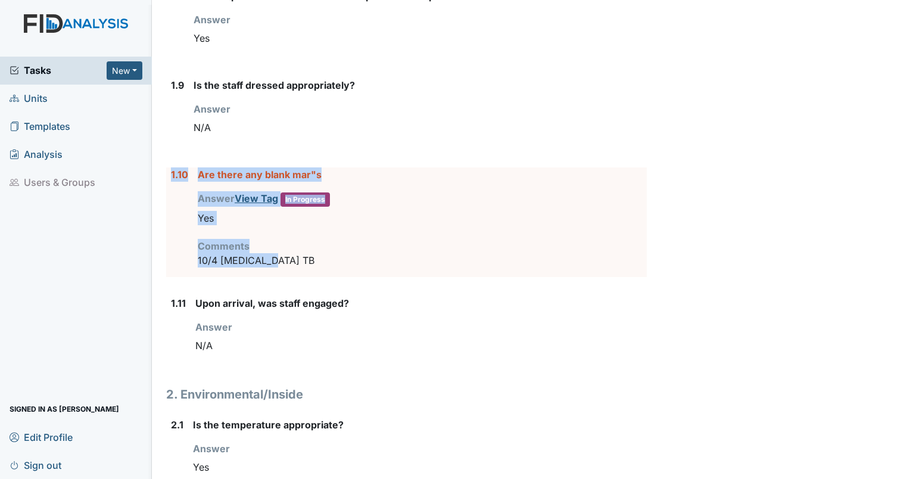
drag, startPoint x: 300, startPoint y: 252, endPoint x: 167, endPoint y: 177, distance: 152.5
click at [167, 177] on div "1.10 Are there any blank mar"s Answer View Tag In Progress You must select one …" at bounding box center [406, 222] width 480 height 110
drag, startPoint x: 167, startPoint y: 177, endPoint x: 233, endPoint y: 167, distance: 66.3
copy div "1.10 Are there any blank mar"s Answer View Tag In Progress You must select one …"
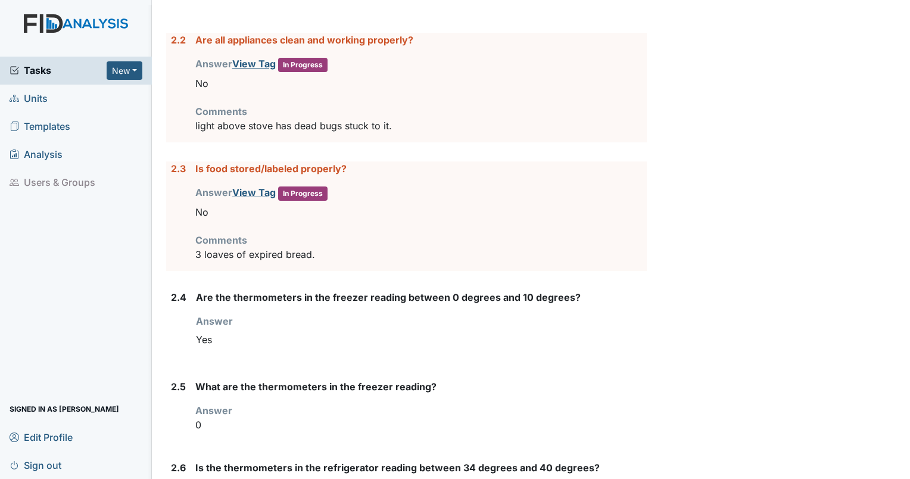
scroll to position [1231, 0]
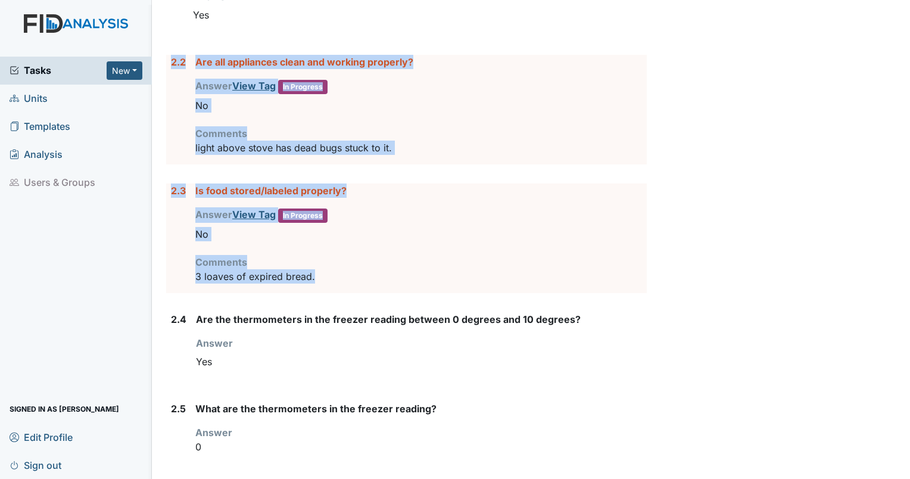
drag, startPoint x: 323, startPoint y: 269, endPoint x: 160, endPoint y: 93, distance: 240.1
drag, startPoint x: 160, startPoint y: 93, endPoint x: 237, endPoint y: 57, distance: 84.7
click at [237, 57] on label "Are all appliances clean and working properly?" at bounding box center [304, 62] width 218 height 14
copy form "2.2 Are all appliances clean and working properly? Answer View Tag In Progress …"
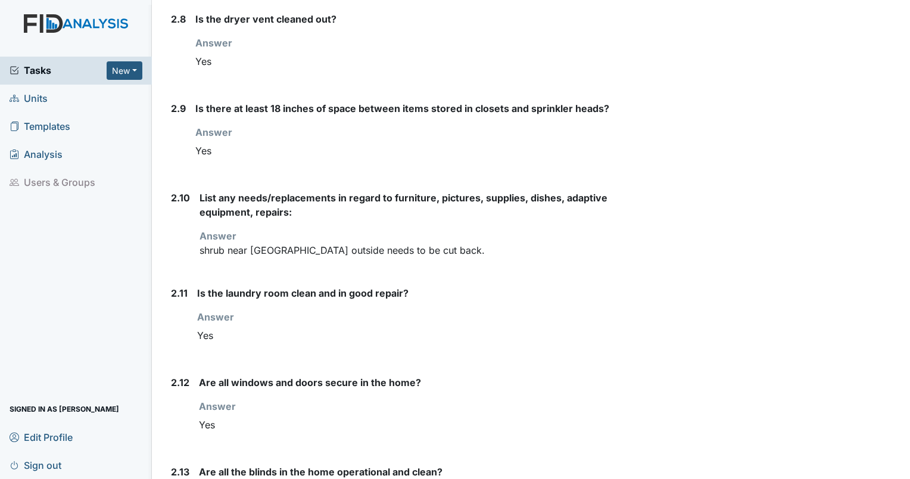
scroll to position [1899, 0]
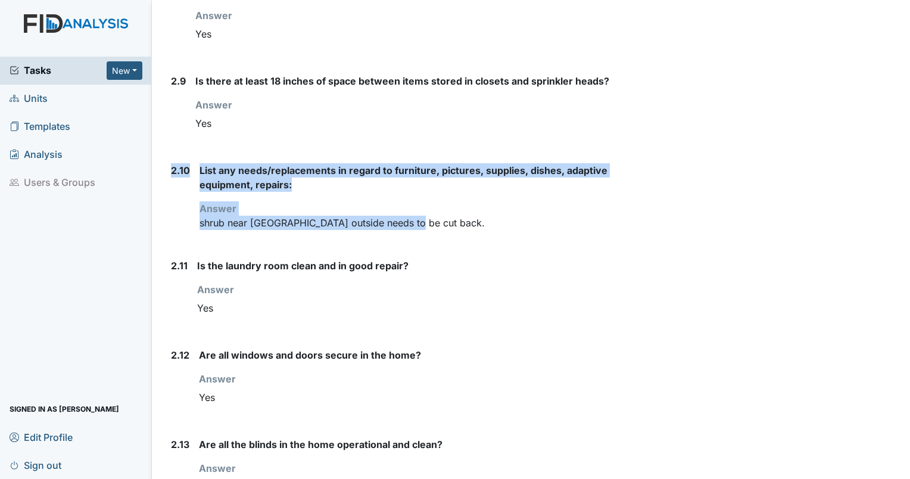
drag, startPoint x: 433, startPoint y: 224, endPoint x: 162, endPoint y: 164, distance: 277.5
drag, startPoint x: 162, startPoint y: 164, endPoint x: 201, endPoint y: 166, distance: 38.7
copy div "2.10 List any needs/replacements in regard to furniture, pictures, supplies, di…"
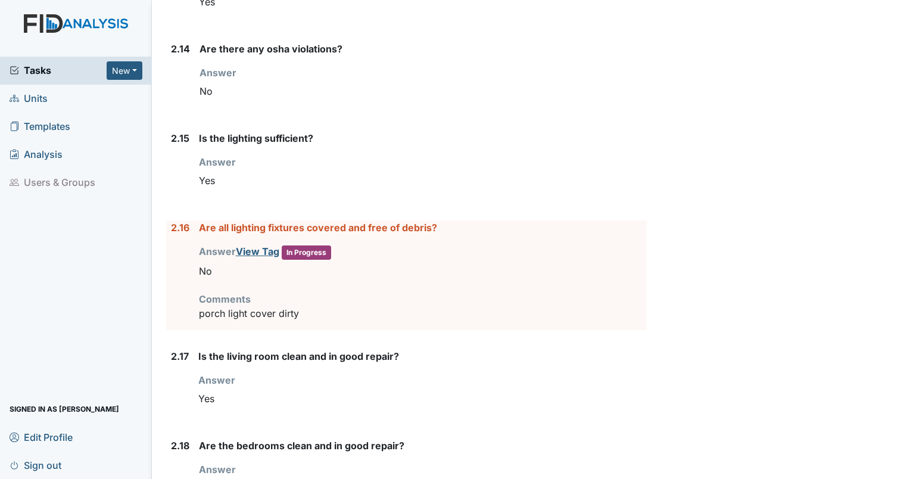
scroll to position [2506, 0]
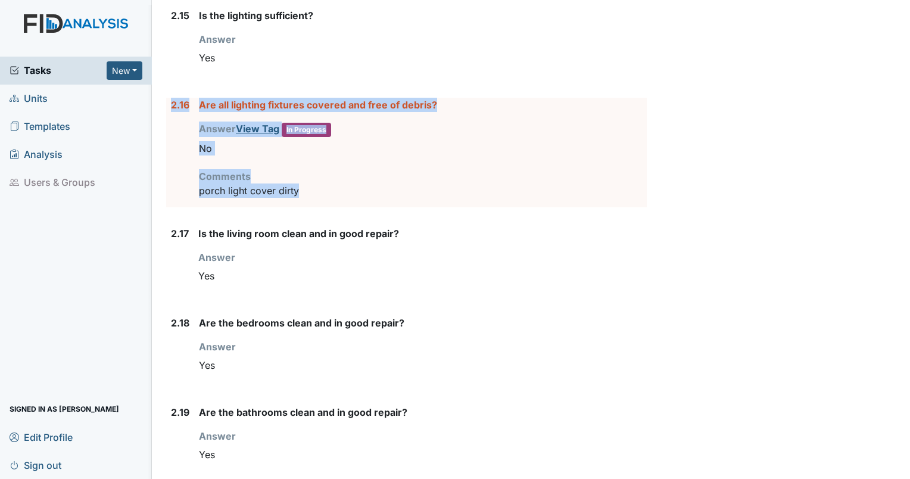
drag, startPoint x: 302, startPoint y: 188, endPoint x: 162, endPoint y: 107, distance: 161.9
click at [162, 107] on div "Inspection: Coordinator Random ID: #00011241 Completed Autosaving... Location: …" at bounding box center [406, 138] width 498 height 5270
drag, startPoint x: 162, startPoint y: 107, endPoint x: 202, endPoint y: 102, distance: 40.8
copy div "2.16 Are all lighting fixtures covered and free of debris? Answer View Tag In P…"
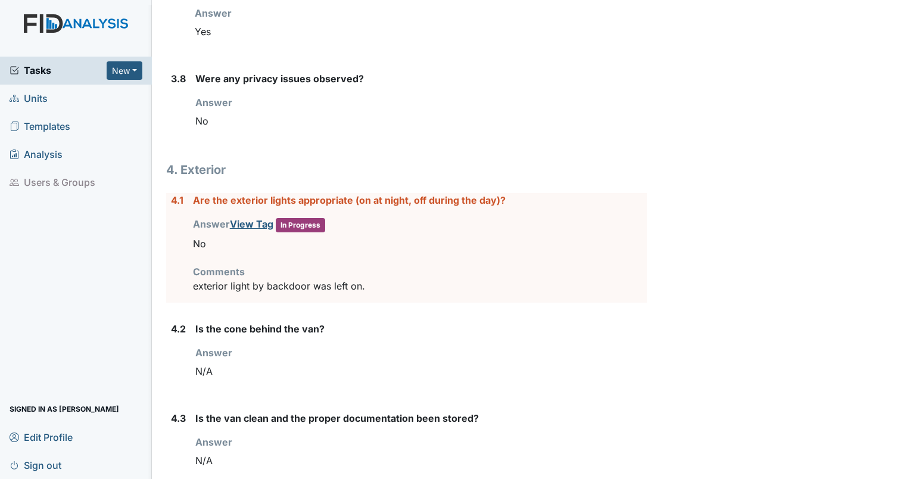
scroll to position [3899, 0]
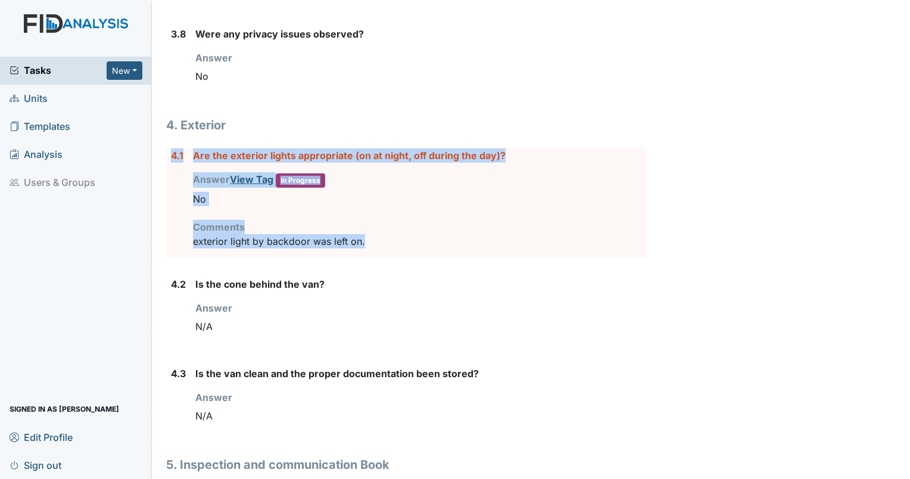
drag, startPoint x: 370, startPoint y: 227, endPoint x: 161, endPoint y: 162, distance: 218.8
drag, startPoint x: 161, startPoint y: 162, endPoint x: 218, endPoint y: 151, distance: 58.8
copy div "4.1 Are the exterior lights appropriate (on at night, off during the day)? Answ…"
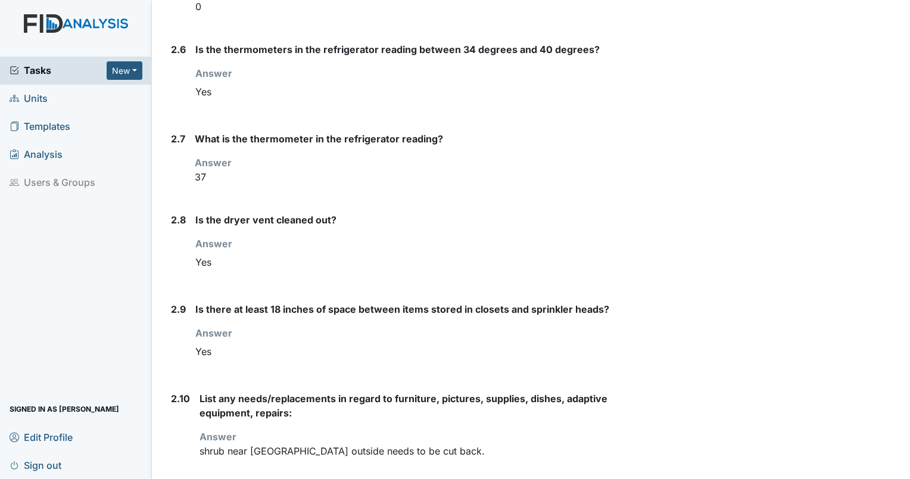
scroll to position [0, 0]
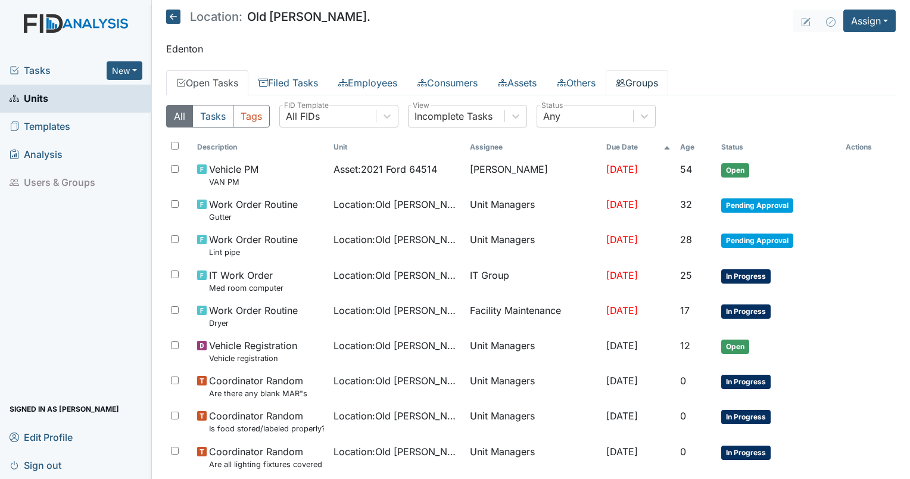
click at [625, 79] on icon at bounding box center [621, 83] width 10 height 10
